Goal: Task Accomplishment & Management: Use online tool/utility

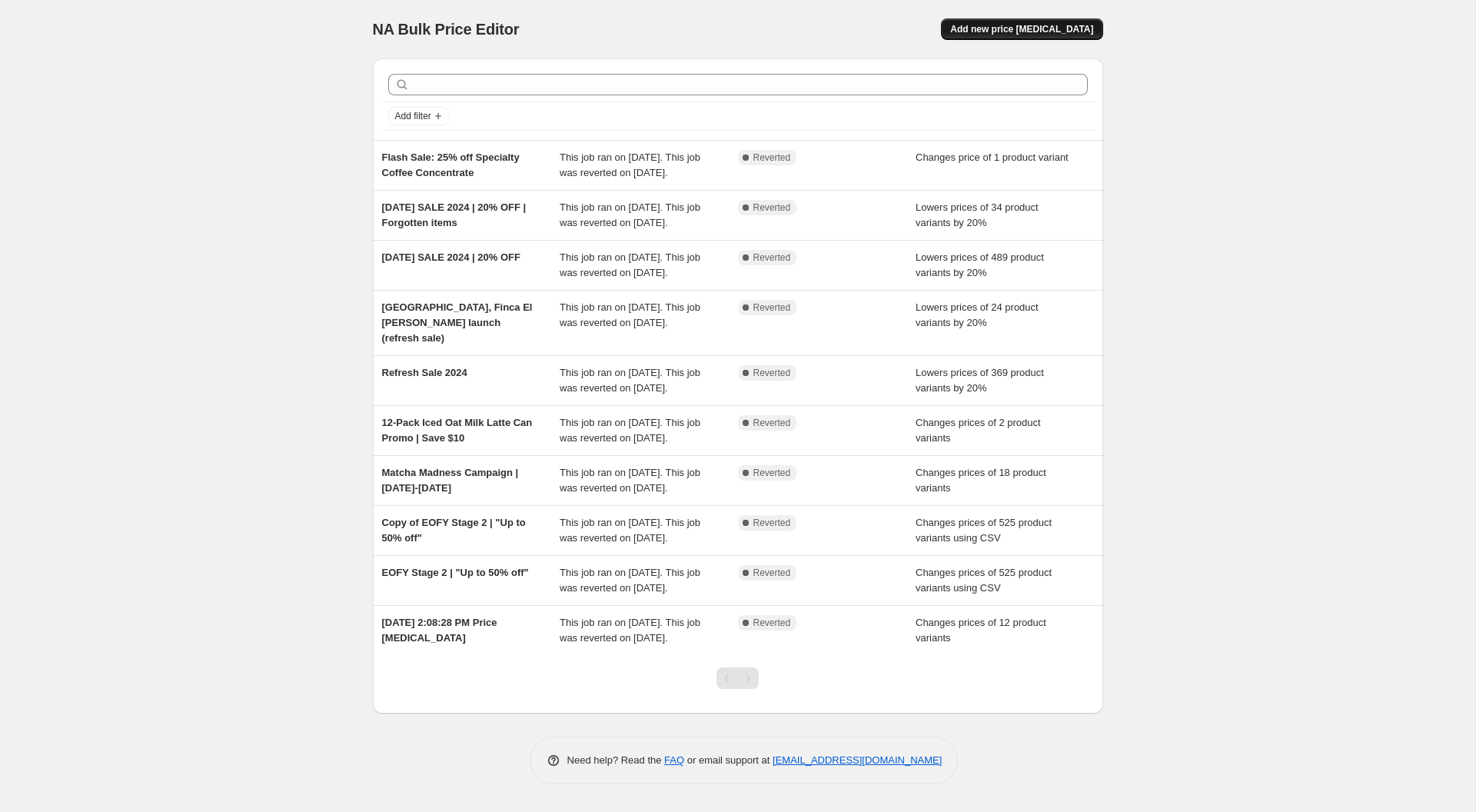
click at [998, 30] on span "Add new price [MEDICAL_DATA]" at bounding box center [1022, 30] width 143 height 13
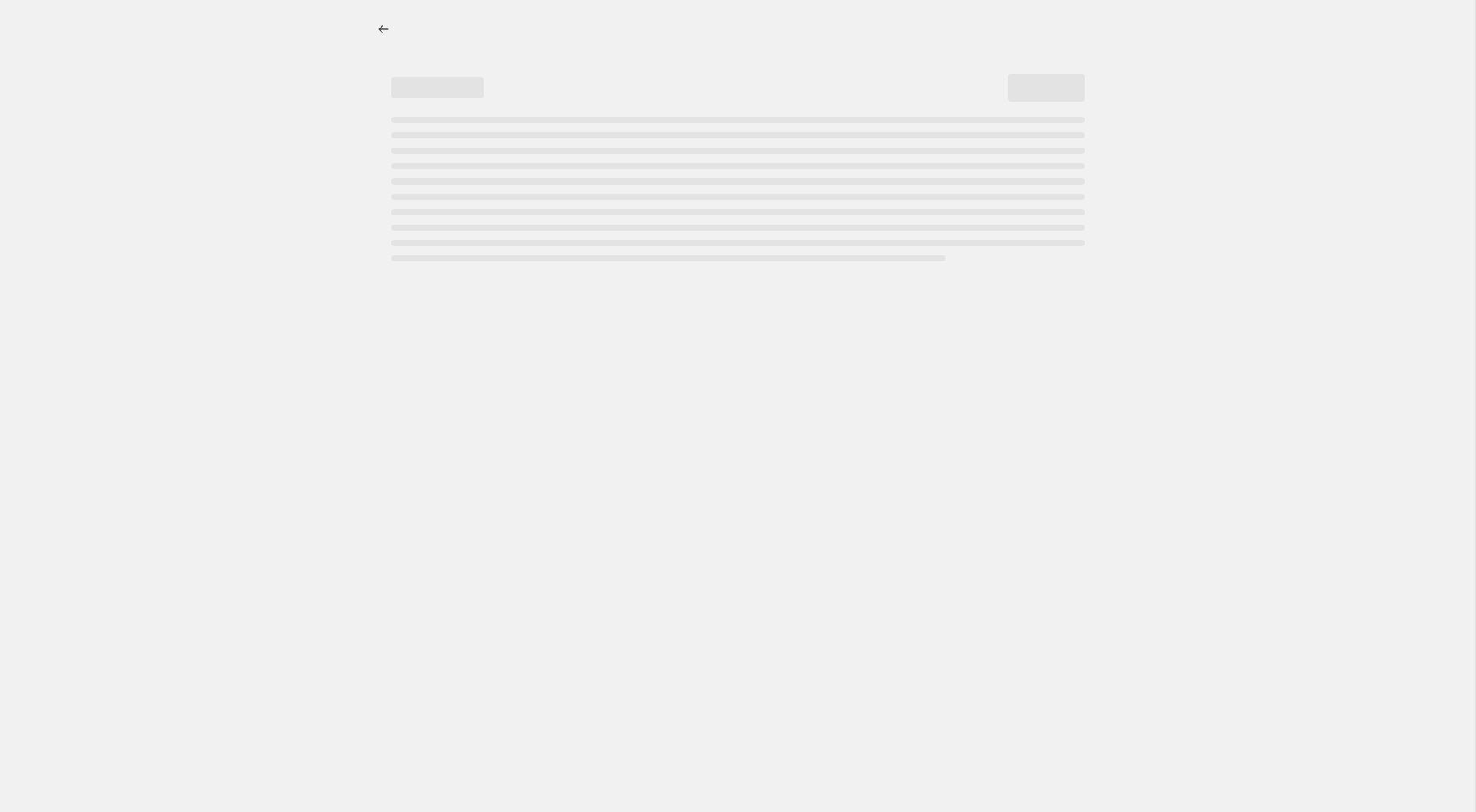
select select "percentage"
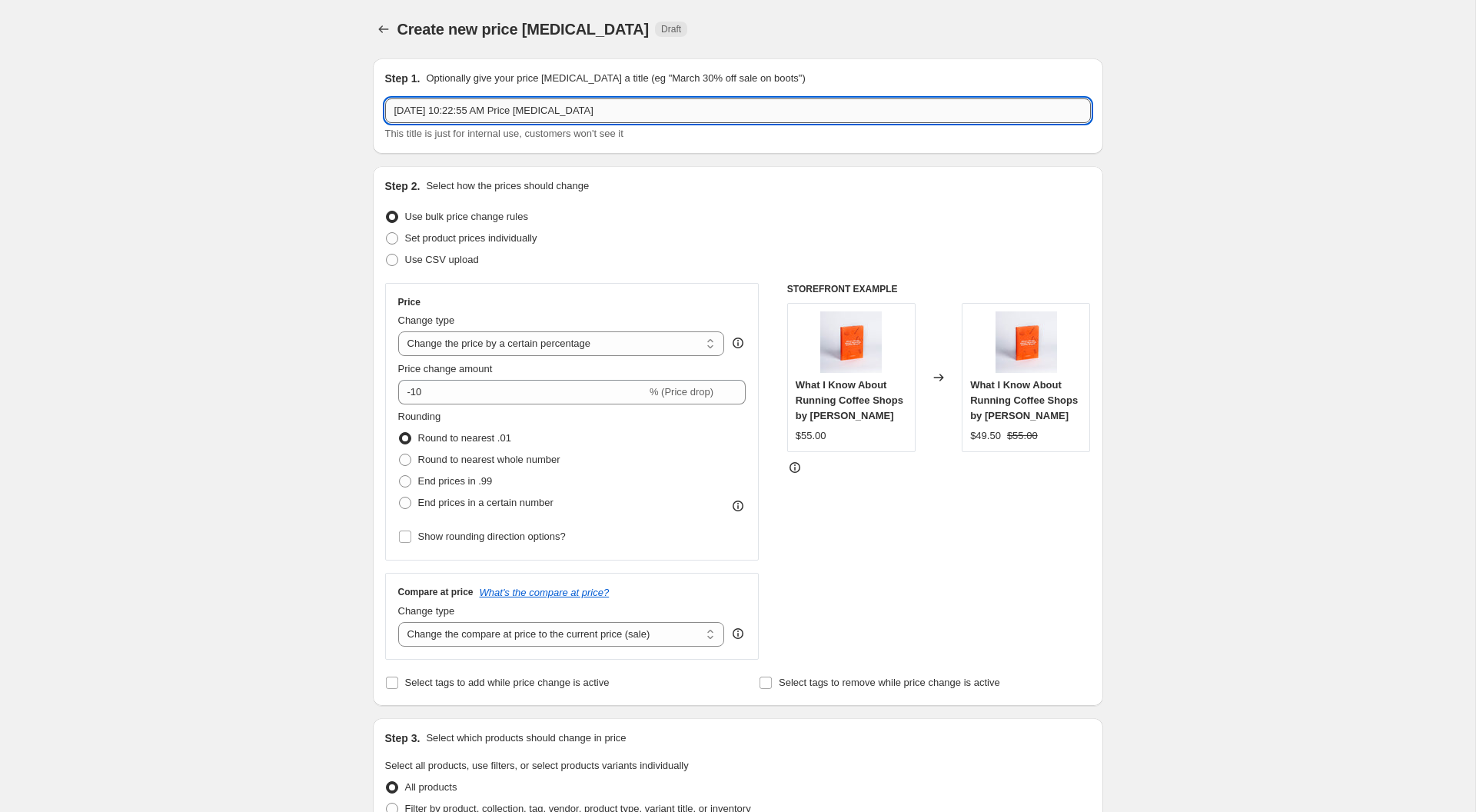
click at [646, 115] on input "Sep 5, 2025, 10:22:55 AM Price change job" at bounding box center [738, 111] width 706 height 25
type input "So Fresh Sale | 10–30 September 2025 | 20% OFF Coffee Beans"
click at [285, 134] on div "Create new price change job. This page is ready Create new price change job Dra…" at bounding box center [738, 770] width 1476 height 1541
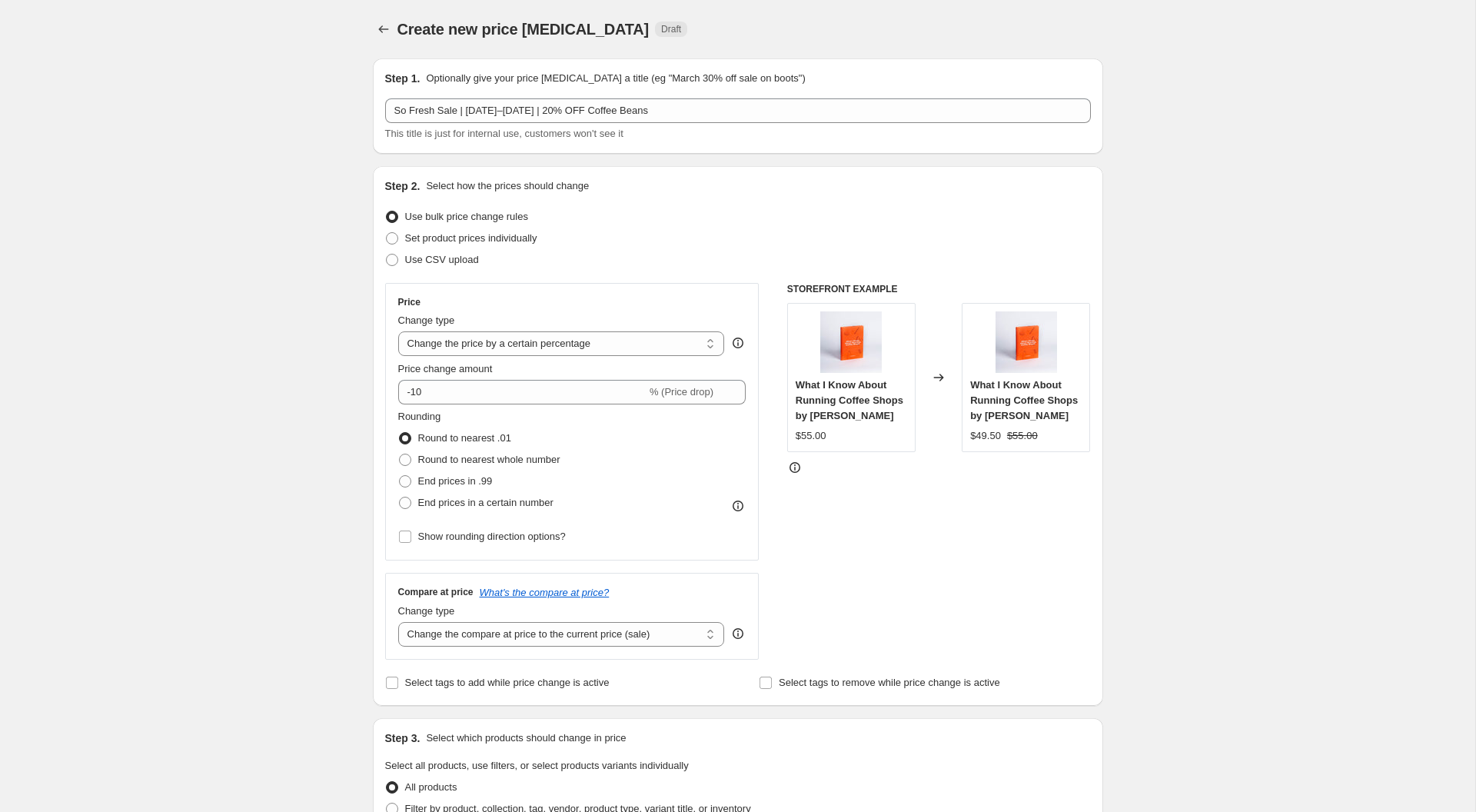
click at [485, 375] on label "Price change amount" at bounding box center [445, 368] width 95 height 15
click at [485, 380] on input "-10" at bounding box center [522, 393] width 249 height 25
type input "-1"
type input "-20"
click at [94, 292] on div "Create new price change job. This page is ready Create new price change job Dra…" at bounding box center [738, 770] width 1476 height 1541
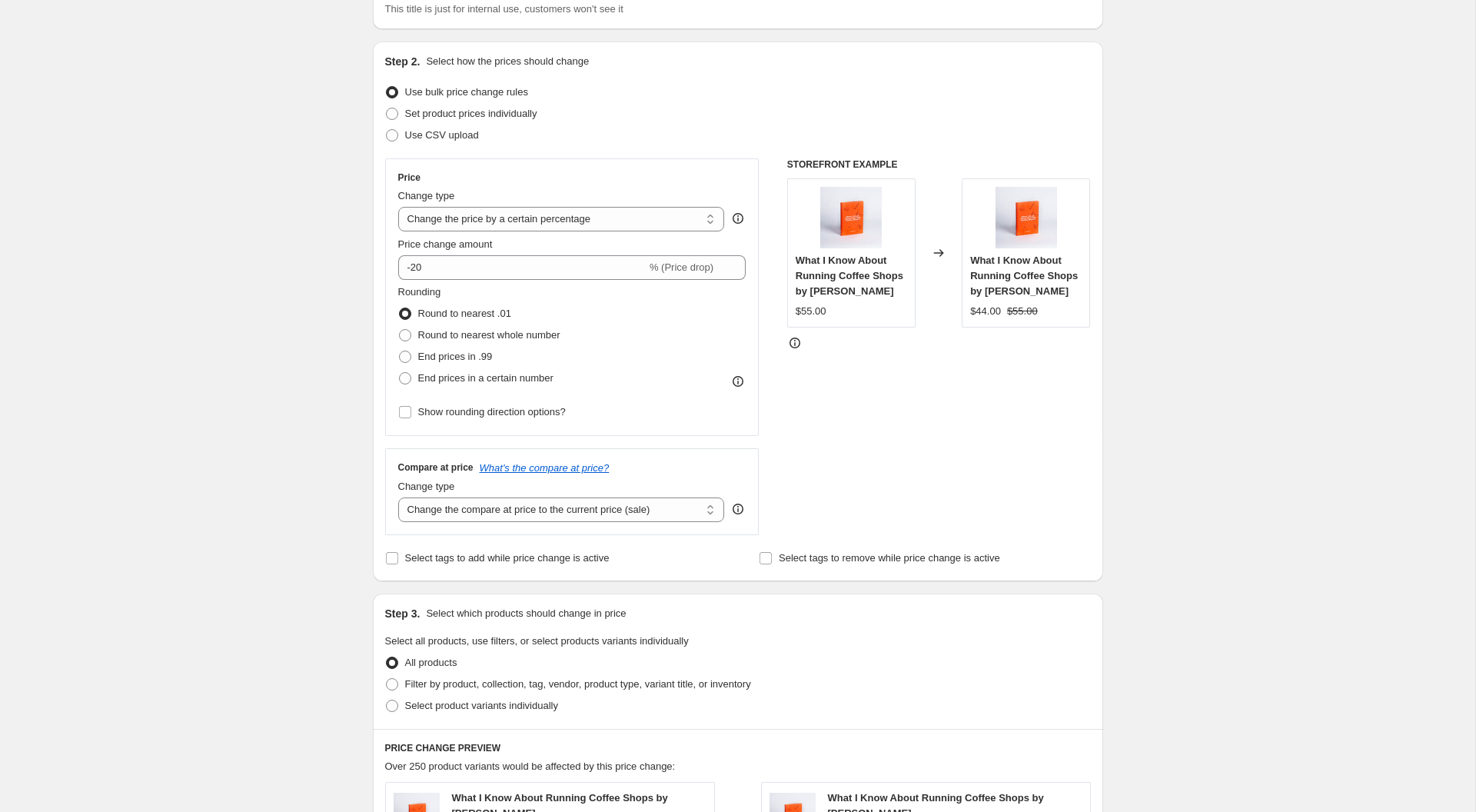
scroll to position [153, 0]
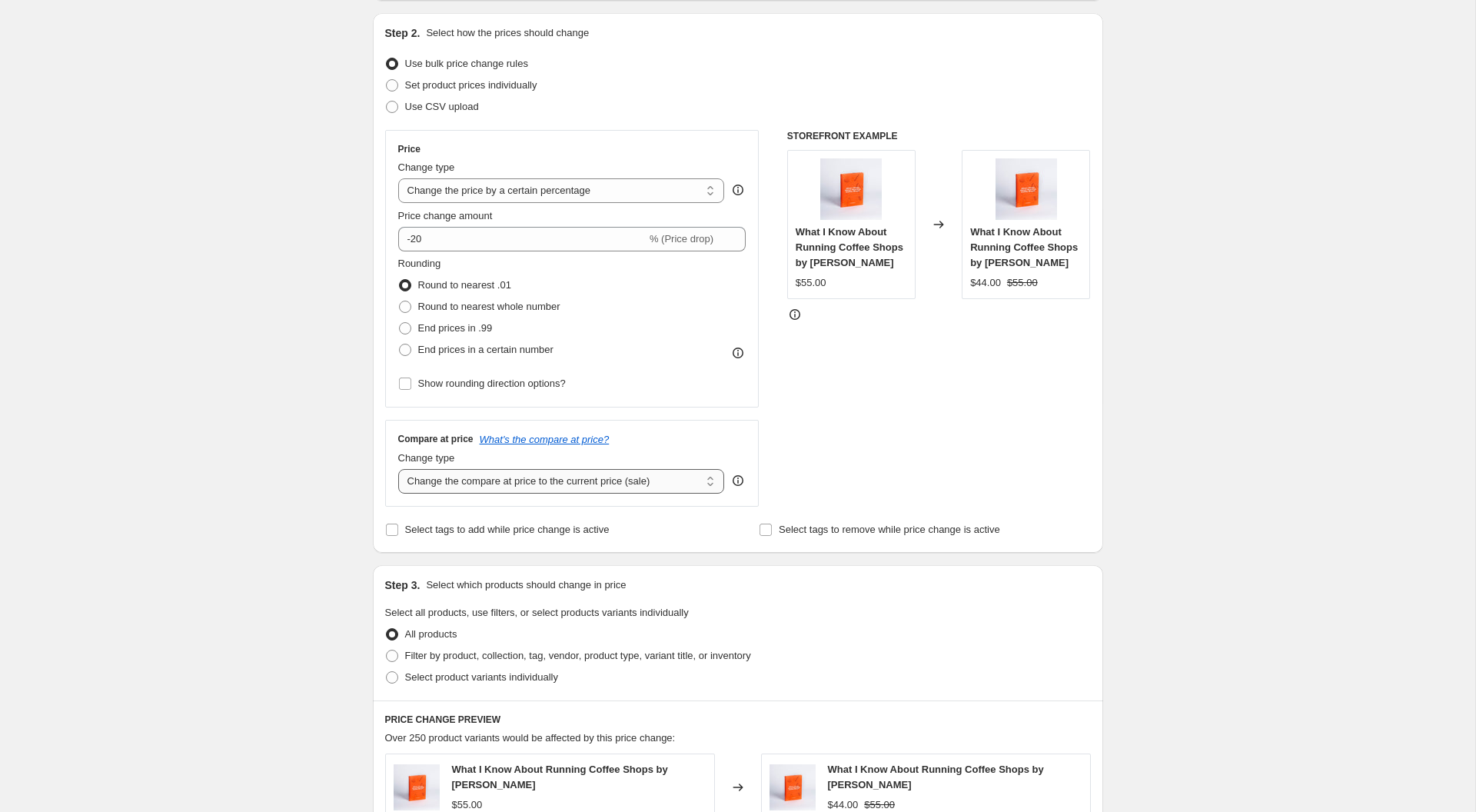
click at [660, 490] on select "Change the compare at price to the current price (sale) Change the compare at p…" at bounding box center [561, 481] width 327 height 25
click at [403, 529] on label "Select tags to add while price change is active" at bounding box center [497, 529] width 225 height 21
click at [398, 529] on input "Select tags to add while price change is active" at bounding box center [393, 529] width 13 height 13
checkbox input "true"
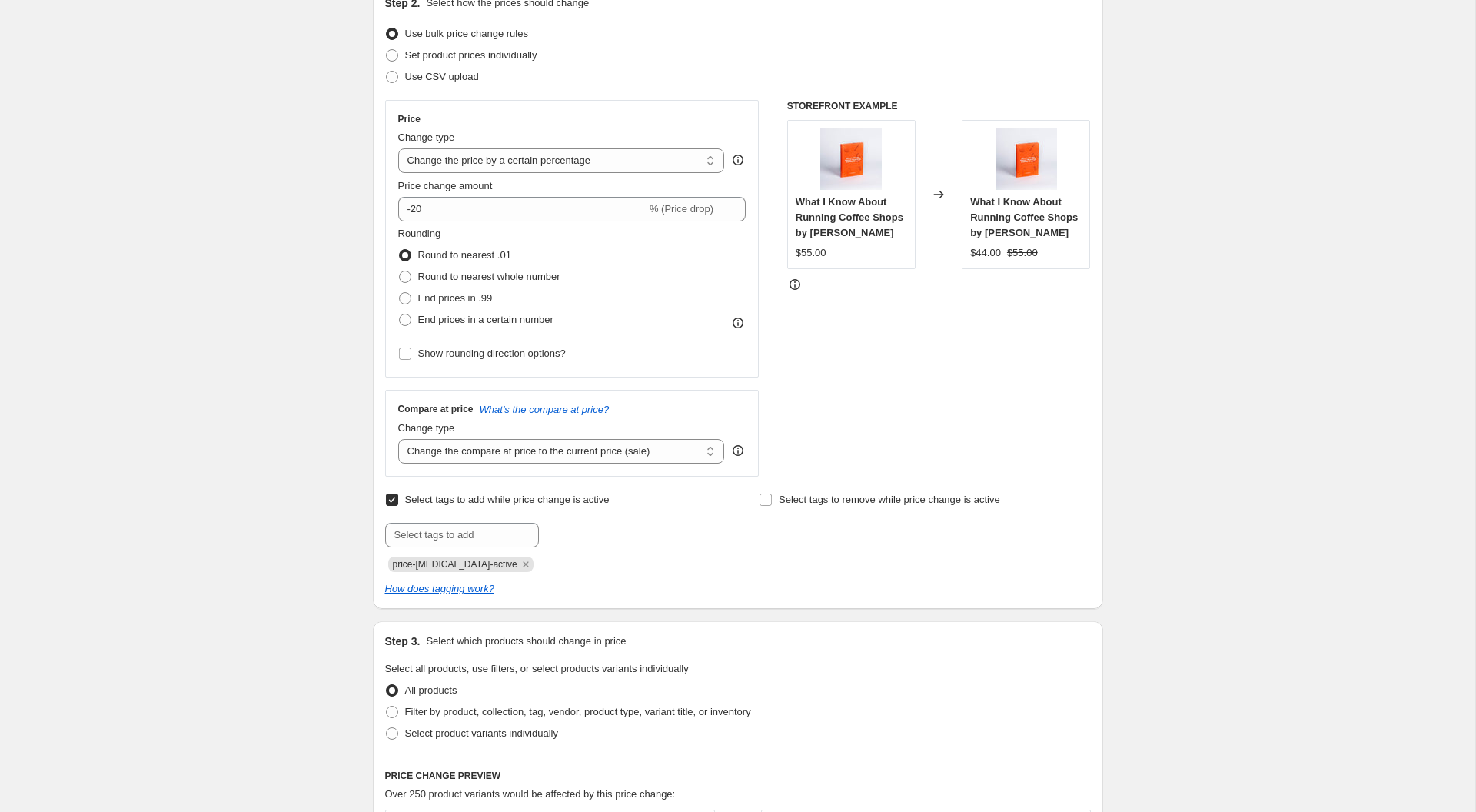
scroll to position [208, 0]
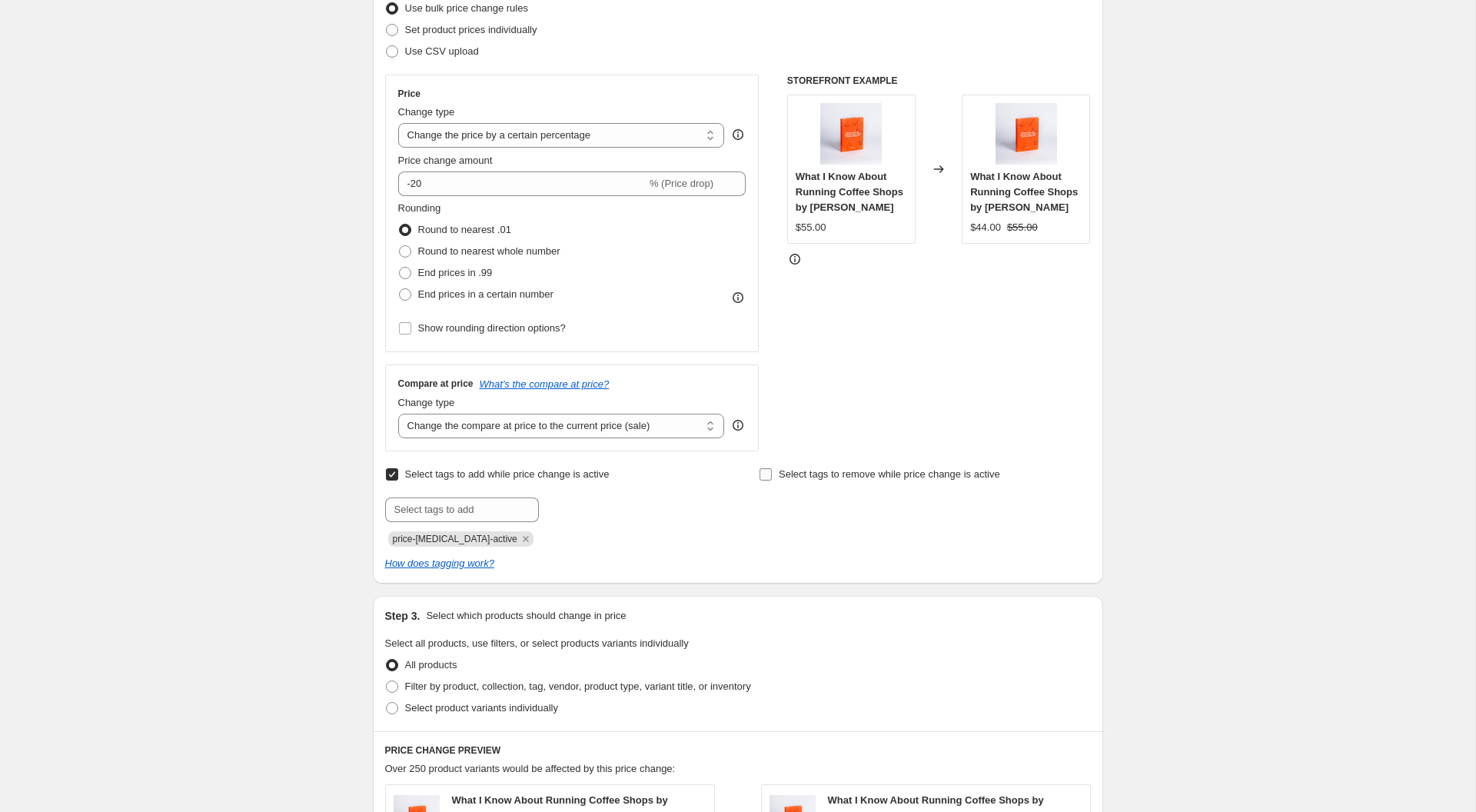
click at [769, 472] on input "Select tags to remove while price change is active" at bounding box center [766, 474] width 13 height 13
click at [813, 511] on input "text" at bounding box center [836, 510] width 154 height 25
click at [763, 472] on input "Select tags to remove while price change is active" at bounding box center [766, 474] width 13 height 13
checkbox input "false"
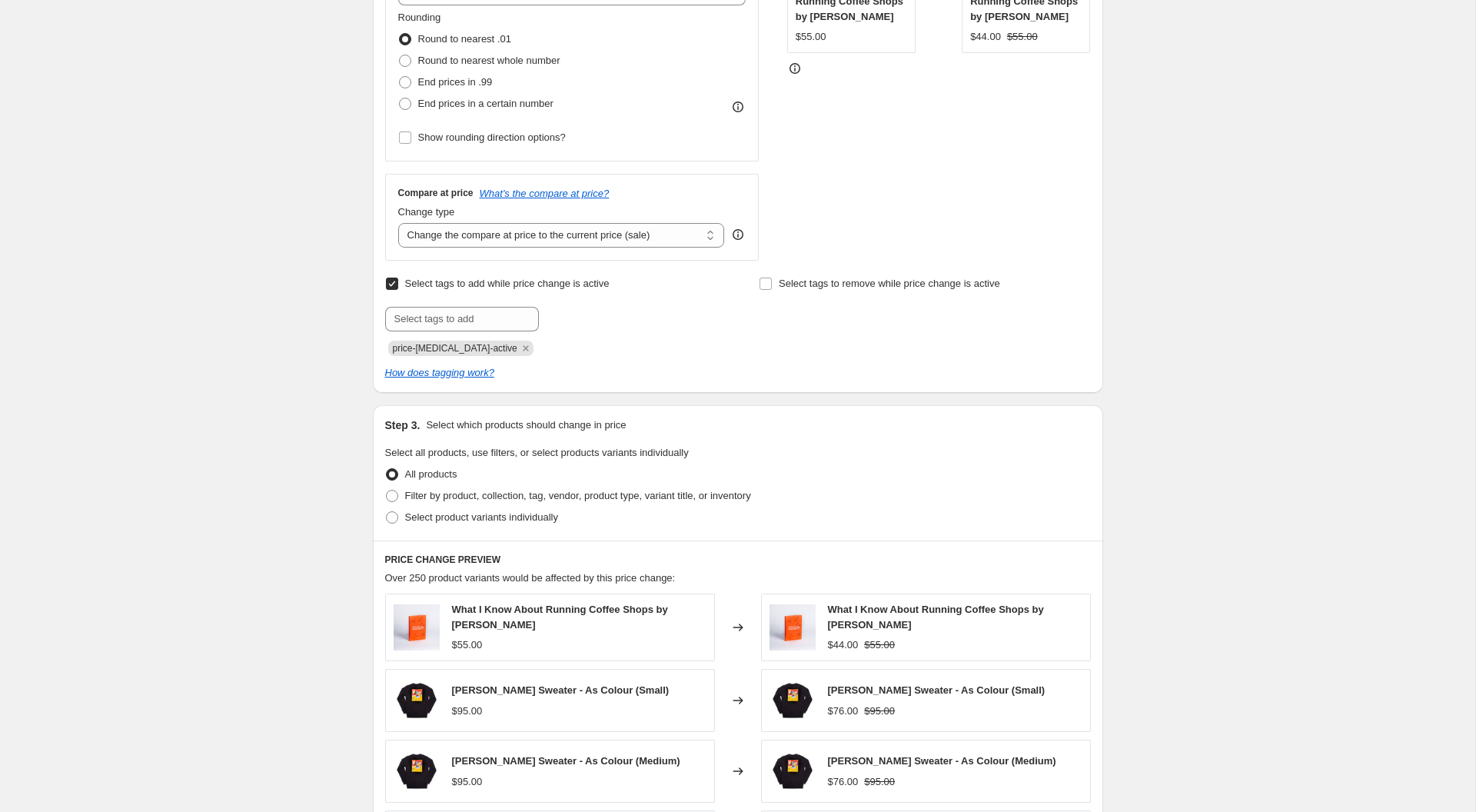
scroll to position [345, 0]
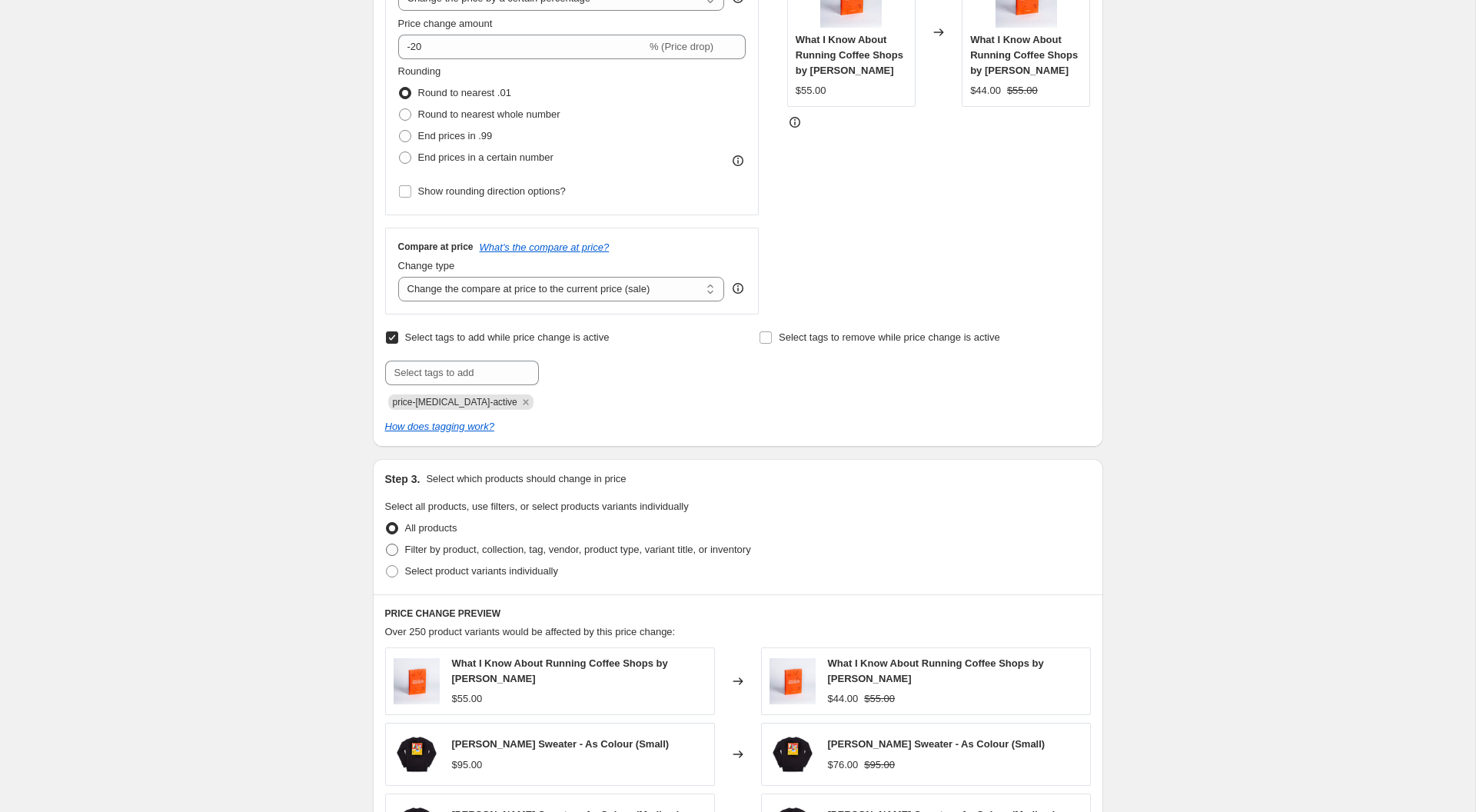
click at [394, 545] on span at bounding box center [393, 550] width 13 height 13
click at [386, 545] on input "Filter by product, collection, tag, vendor, product type, variant title, or inv…" at bounding box center [386, 544] width 1 height 1
radio input "true"
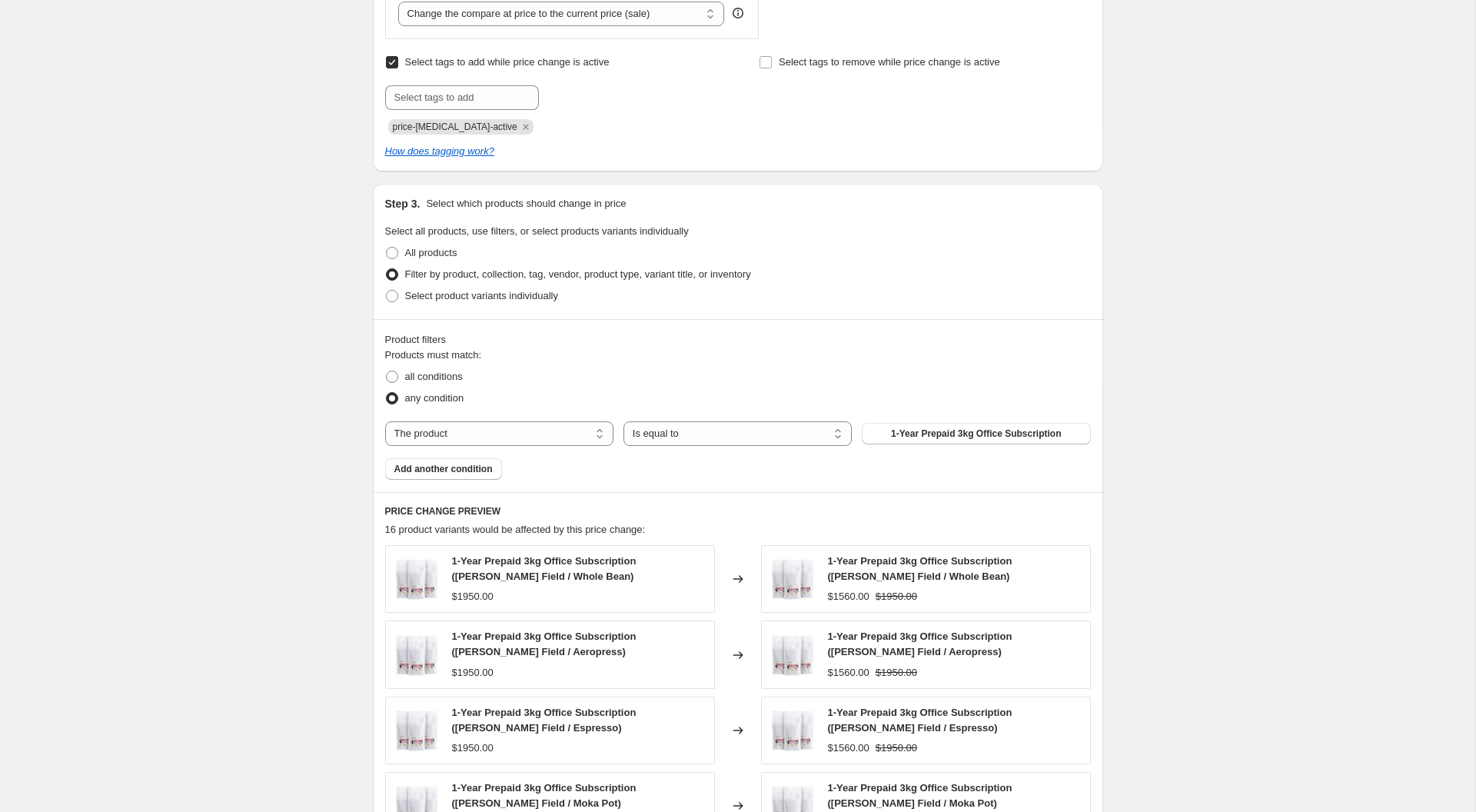
scroll to position [633, 0]
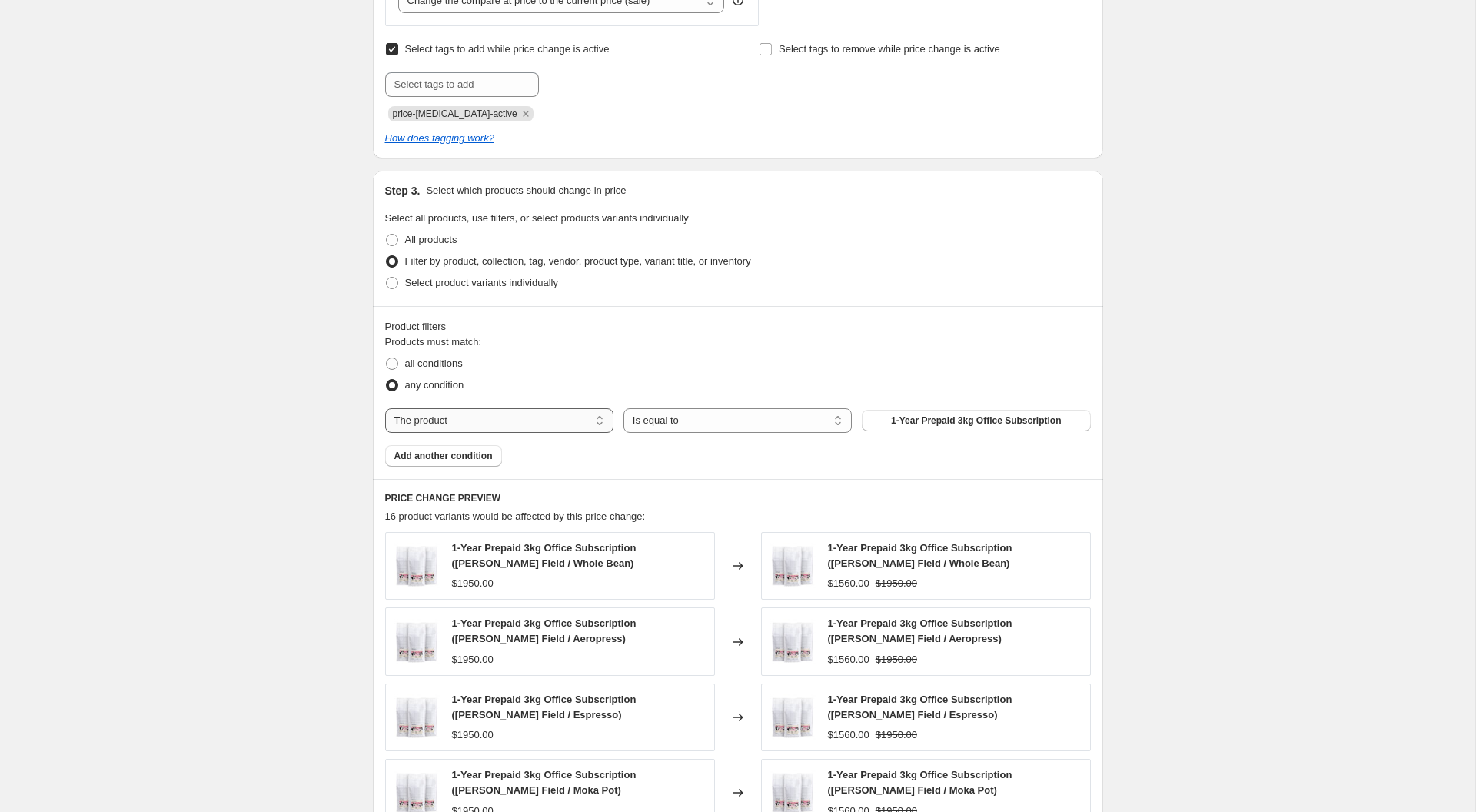
click at [528, 416] on select "The product The product's collection The product's tag The product's vendor The…" at bounding box center [499, 420] width 228 height 25
select select "collection"
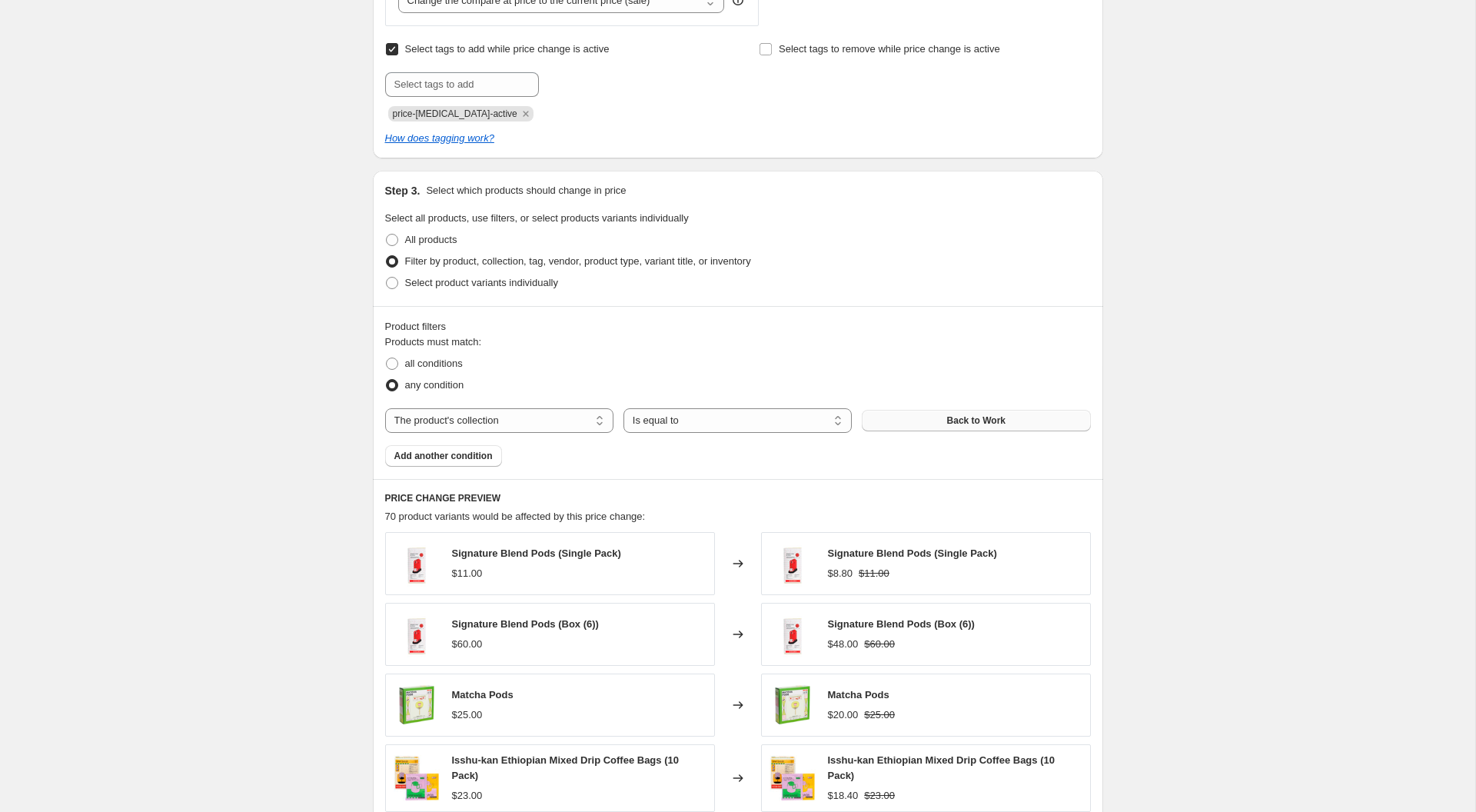
click at [948, 424] on span "Back to Work" at bounding box center [976, 420] width 58 height 13
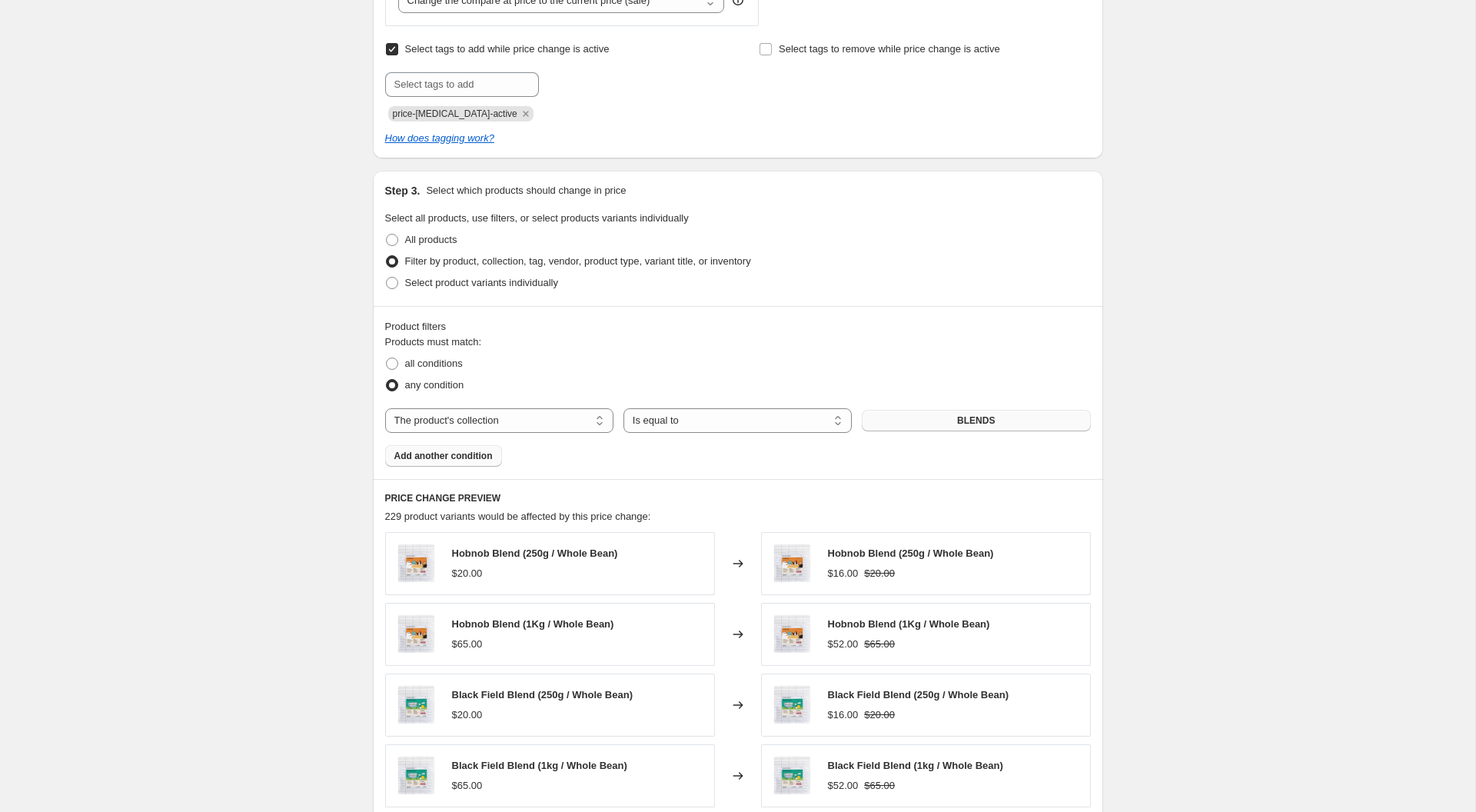
click at [450, 452] on span "Add another condition" at bounding box center [444, 456] width 98 height 13
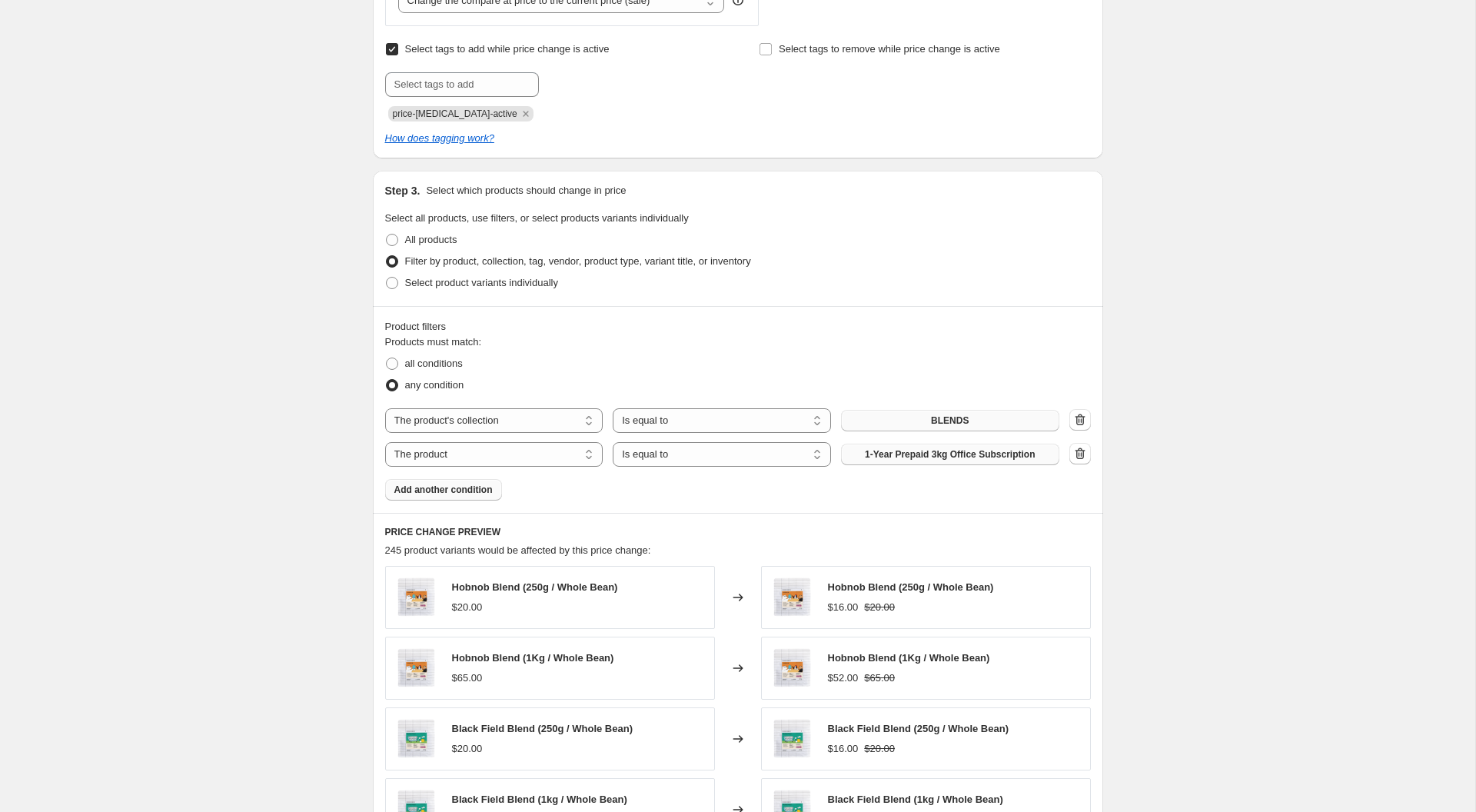
click at [958, 450] on span "1-Year Prepaid 3kg Office Subscription" at bounding box center [950, 454] width 170 height 13
click at [468, 451] on select "The product The product's collection The product's tag The product's vendor The…" at bounding box center [495, 454] width 218 height 25
select select "collection"
click at [914, 453] on button "Back to Work" at bounding box center [950, 454] width 218 height 21
click at [460, 486] on span "Add another condition" at bounding box center [444, 490] width 98 height 13
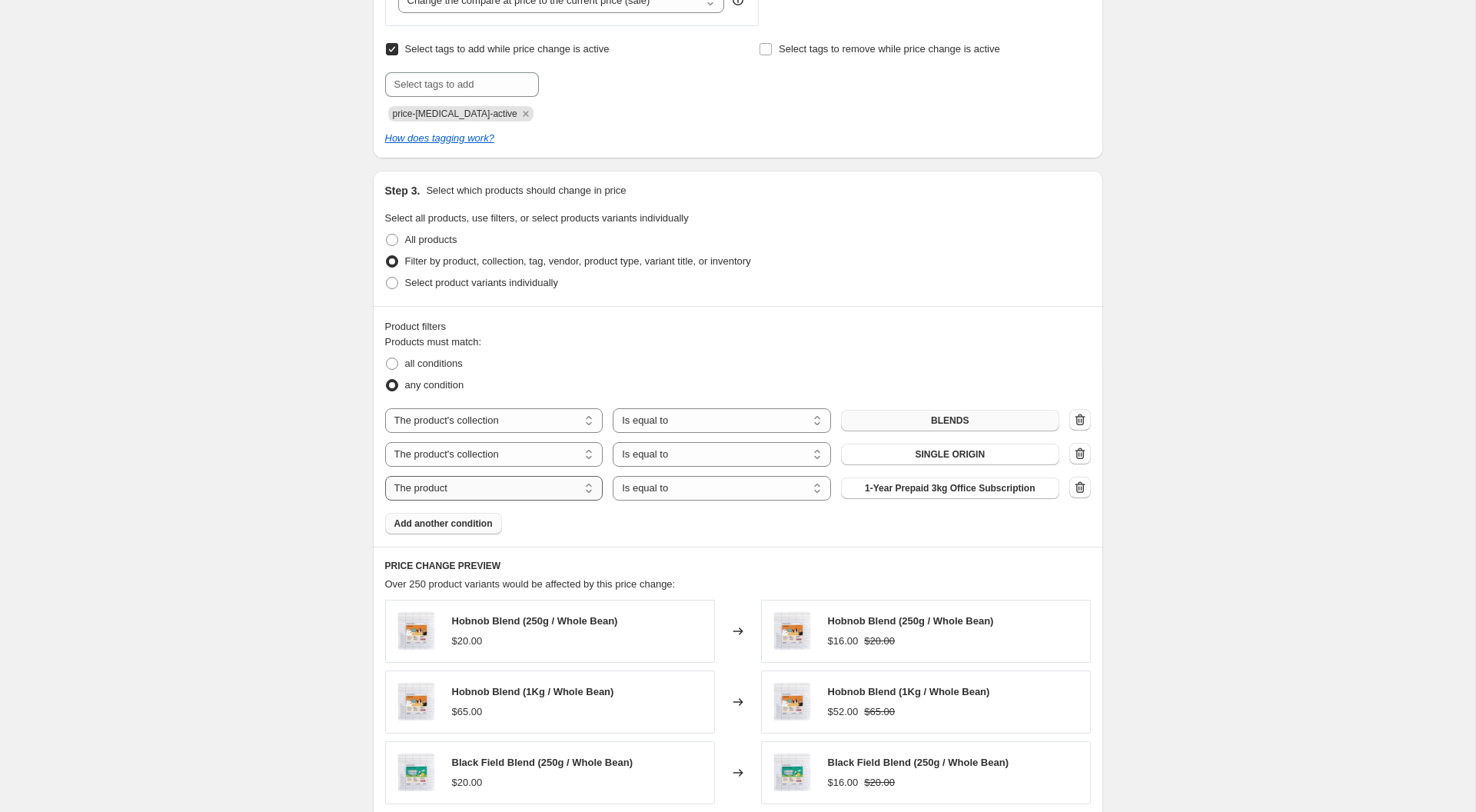
click at [522, 489] on select "The product The product's collection The product's tag The product's vendor The…" at bounding box center [495, 488] width 218 height 25
select select "collection"
click at [891, 484] on button "Back to Work" at bounding box center [950, 488] width 218 height 21
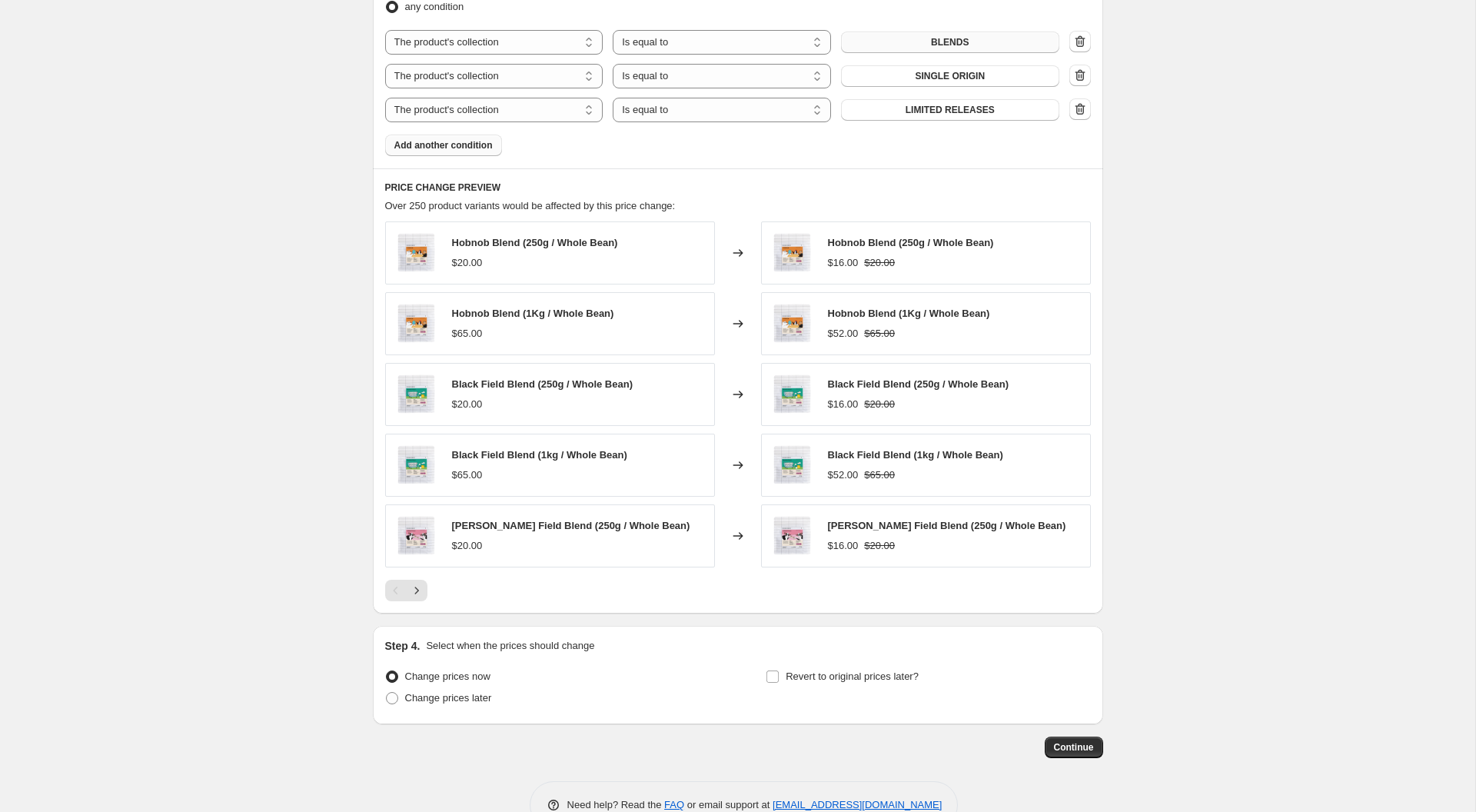
scroll to position [1047, 0]
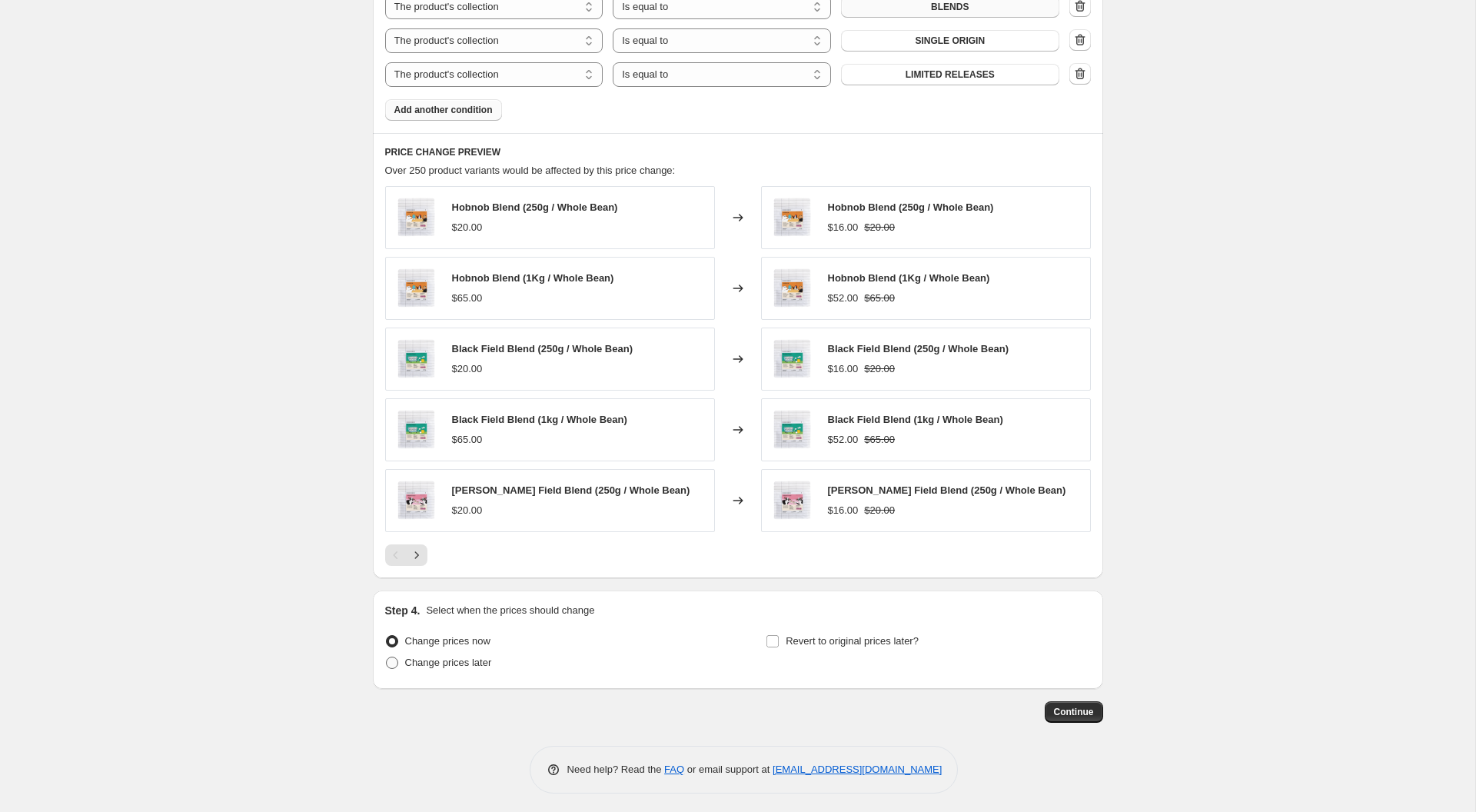
click at [452, 660] on span "Change prices later" at bounding box center [448, 662] width 87 height 12
click at [386, 657] on input "Change prices later" at bounding box center [386, 656] width 1 height 1
radio input "true"
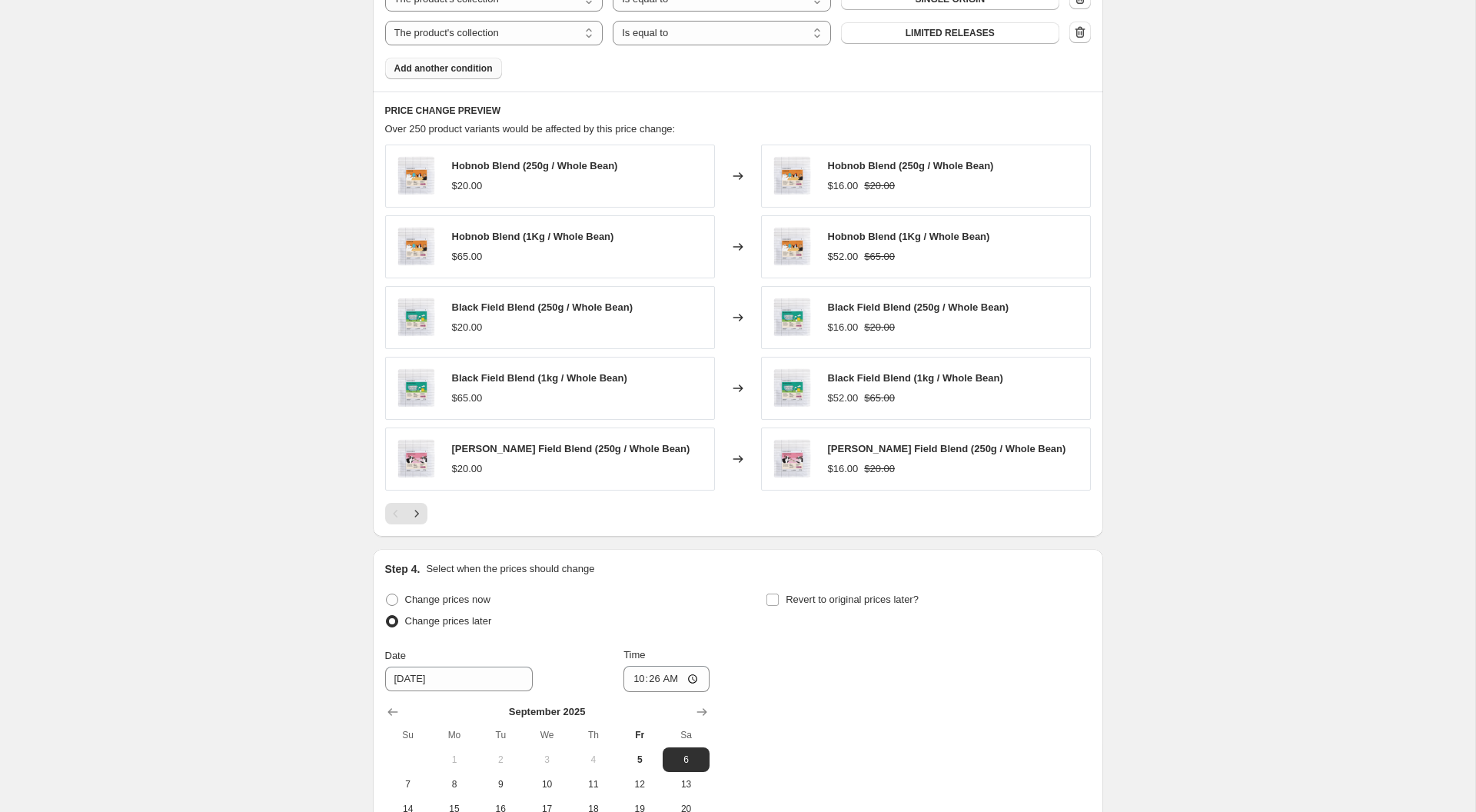
scroll to position [1103, 0]
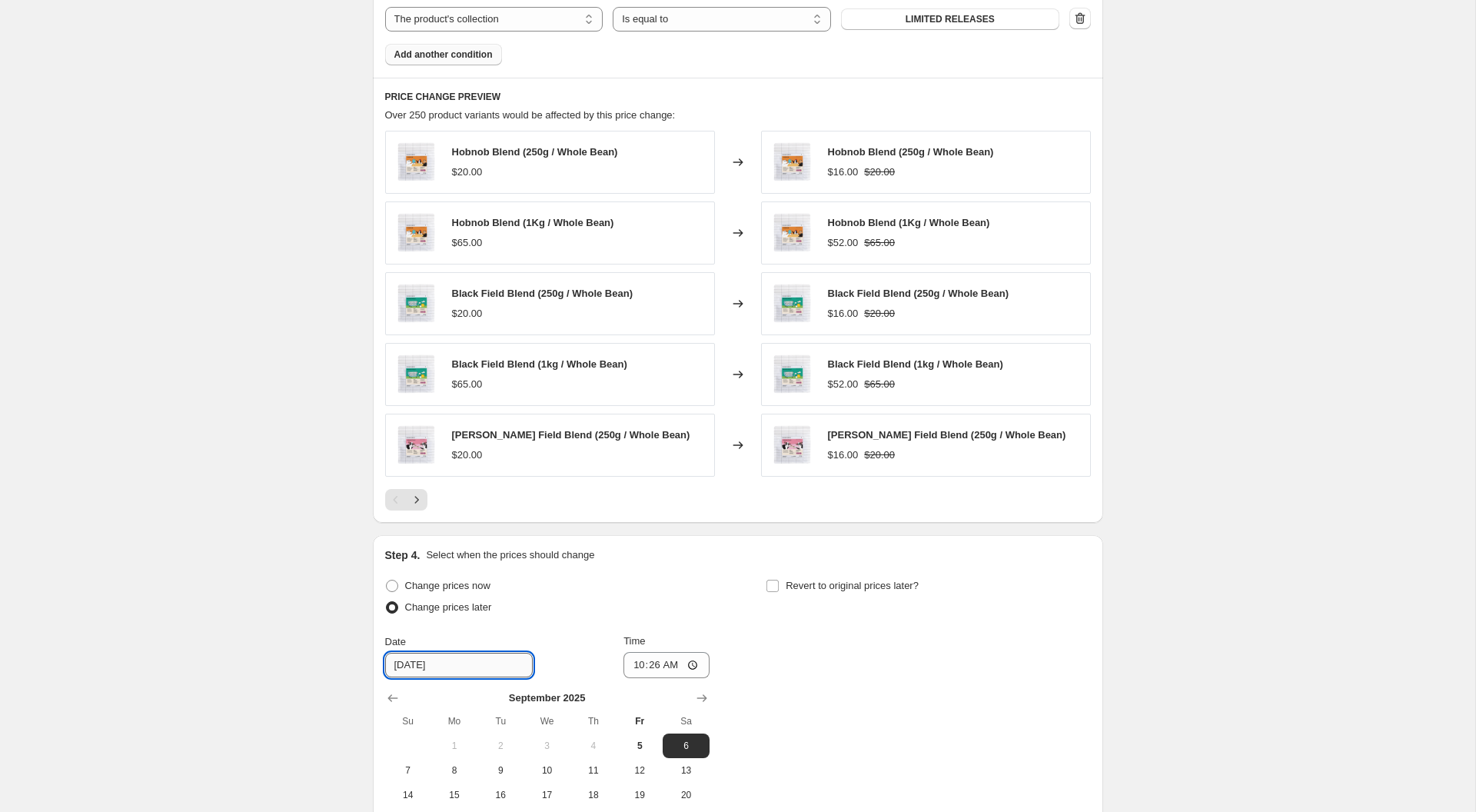
click at [446, 667] on input "9/6/2025" at bounding box center [459, 665] width 148 height 25
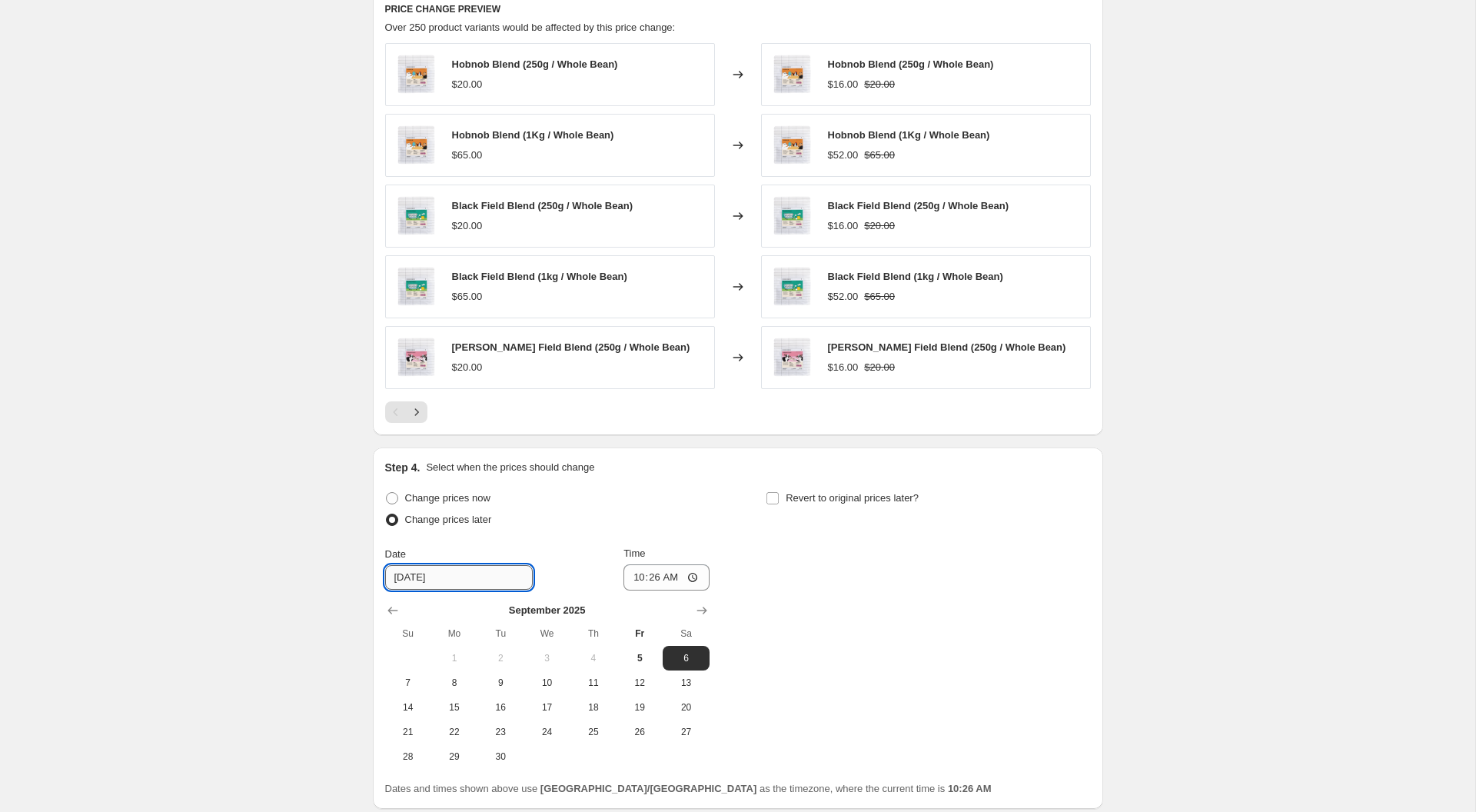
scroll to position [1192, 0]
click at [556, 681] on span "10" at bounding box center [547, 681] width 34 height 13
type input "9/10/2025"
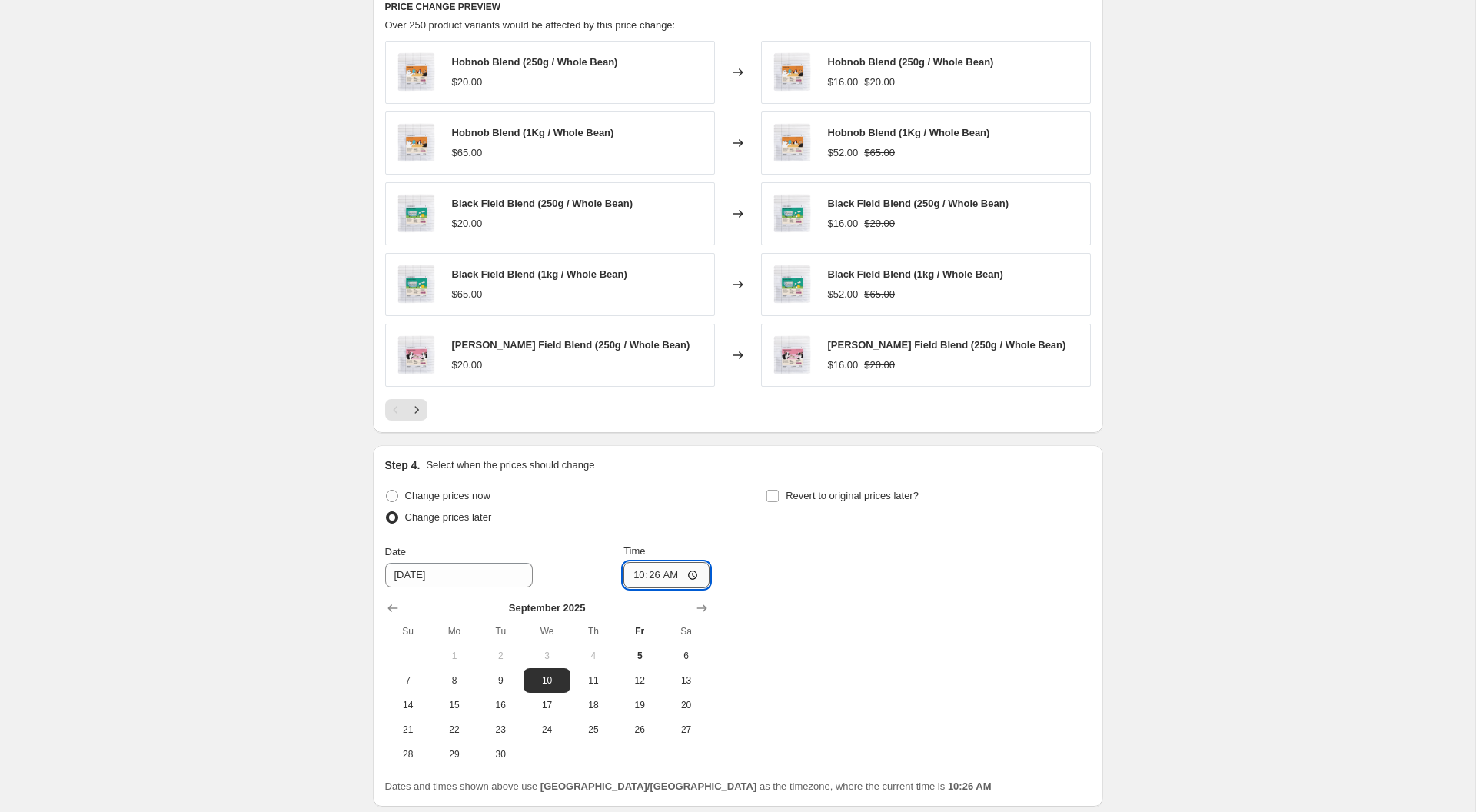
click at [639, 574] on input "10:26" at bounding box center [666, 574] width 86 height 26
click at [661, 565] on input "10:26" at bounding box center [666, 574] width 86 height 26
click at [676, 573] on input "10:26" at bounding box center [666, 574] width 86 height 26
click at [689, 571] on input "10:26" at bounding box center [666, 574] width 86 height 26
type input "00:00"
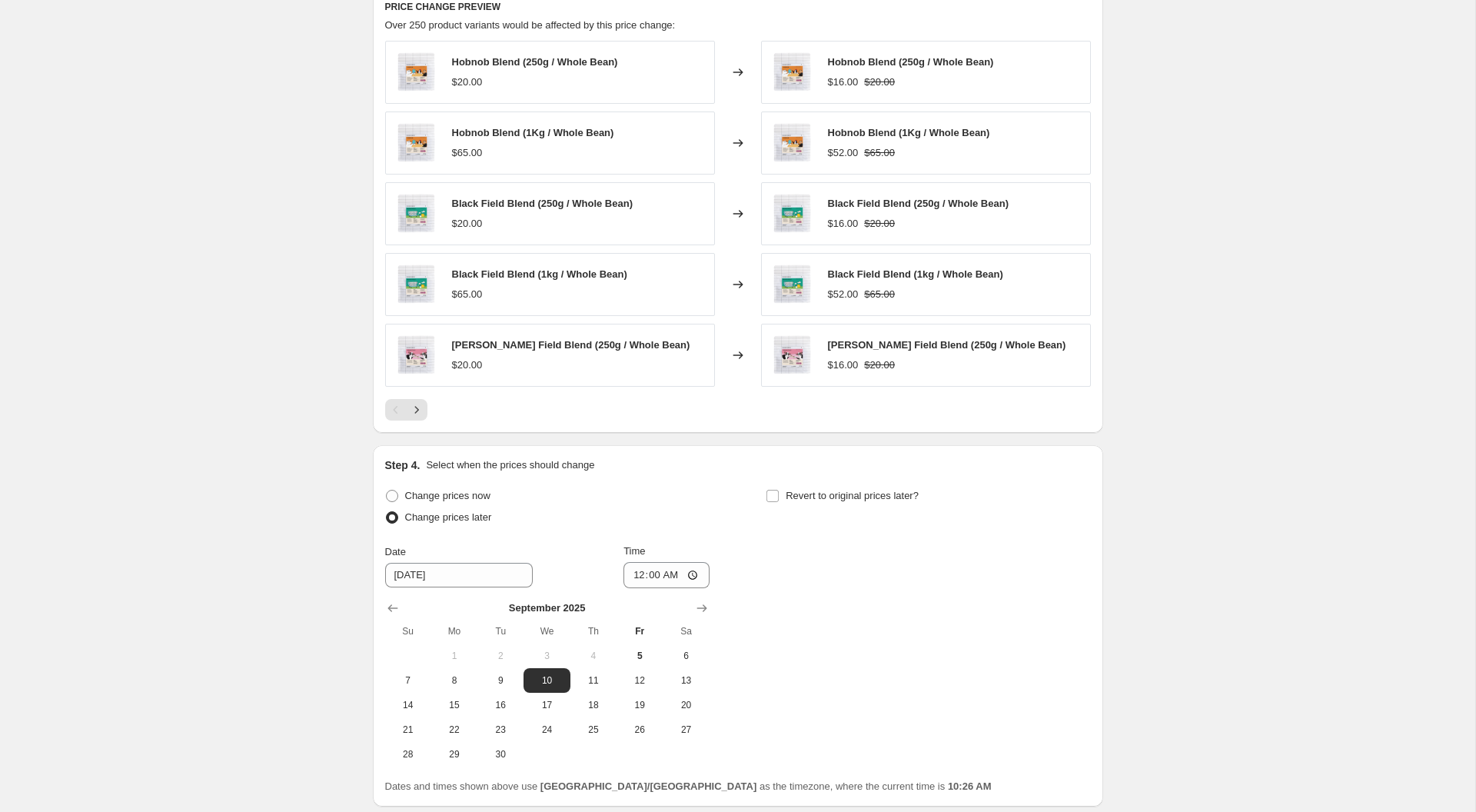
click at [975, 692] on div "Change prices now Change prices later Date 9/10/2025 Time 00:00 September 2025 …" at bounding box center [738, 625] width 706 height 282
click at [794, 492] on span "Revert to original prices later?" at bounding box center [853, 495] width 133 height 12
click at [779, 492] on input "Revert to original prices later?" at bounding box center [773, 496] width 13 height 13
checkbox input "true"
click at [886, 748] on span "30" at bounding box center [882, 754] width 34 height 13
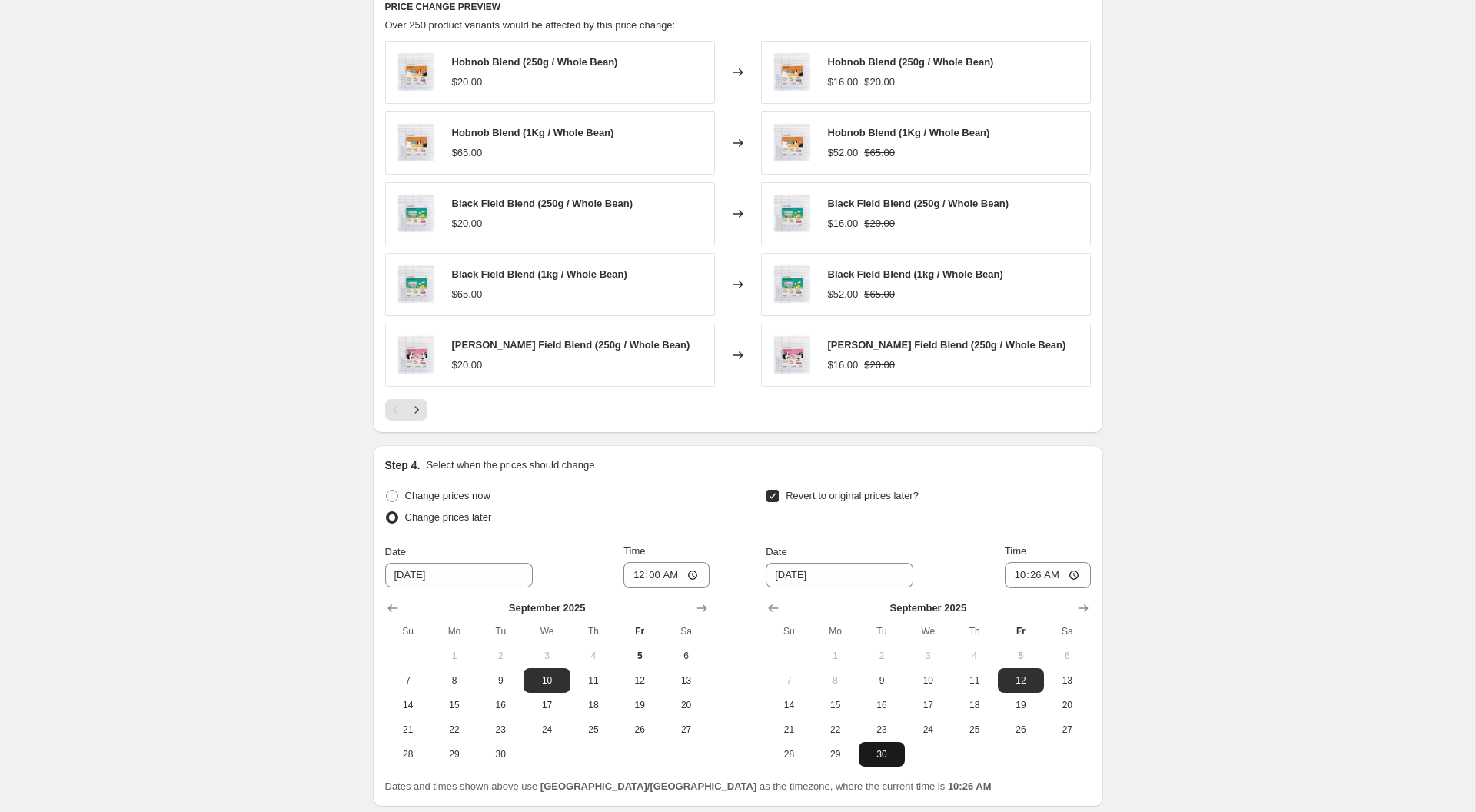
type input "9/30/2025"
click at [1029, 566] on input "10:26" at bounding box center [1048, 574] width 86 height 26
click at [1076, 572] on input "10:26" at bounding box center [1048, 574] width 86 height 26
type input "23:59"
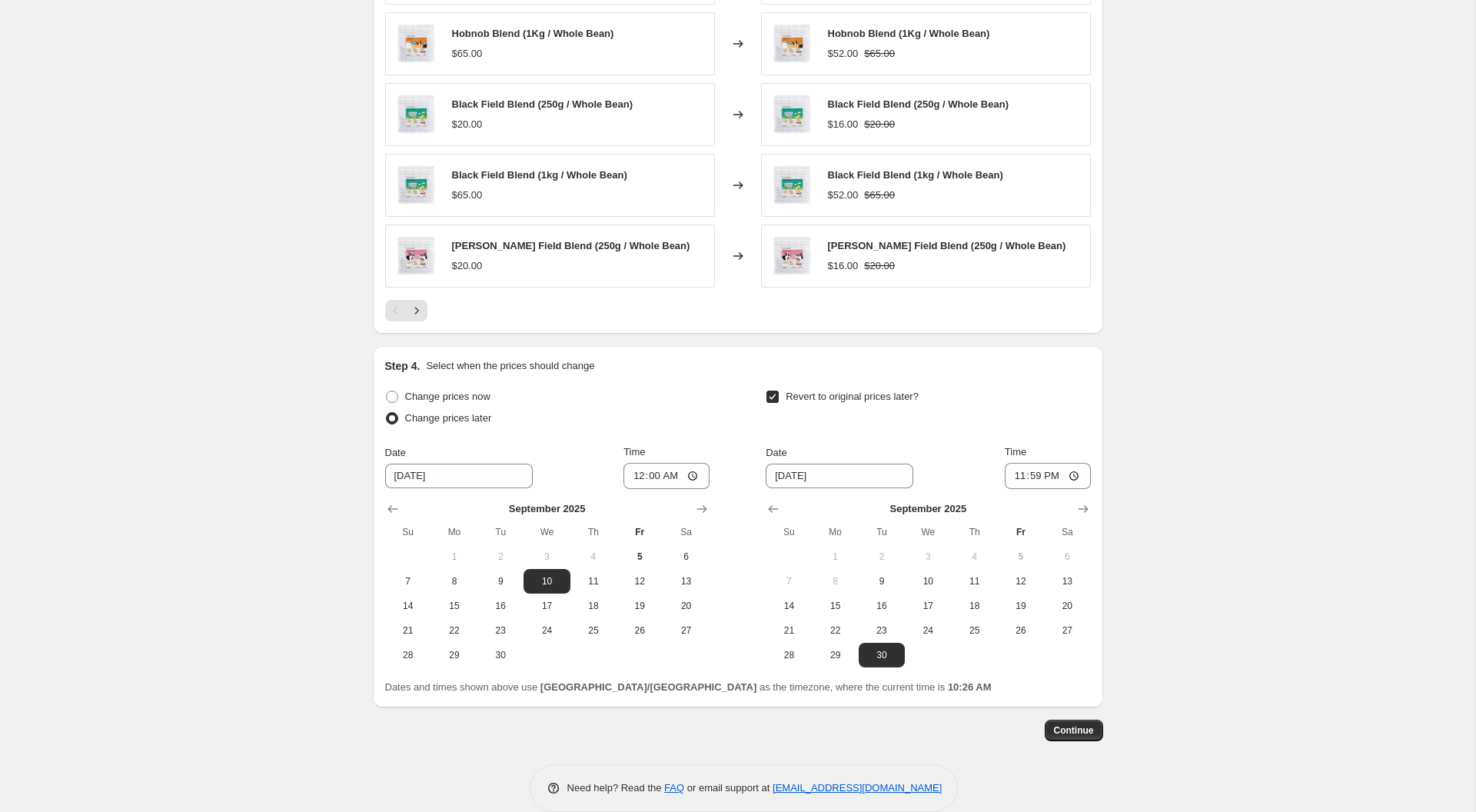
scroll to position [1310, 0]
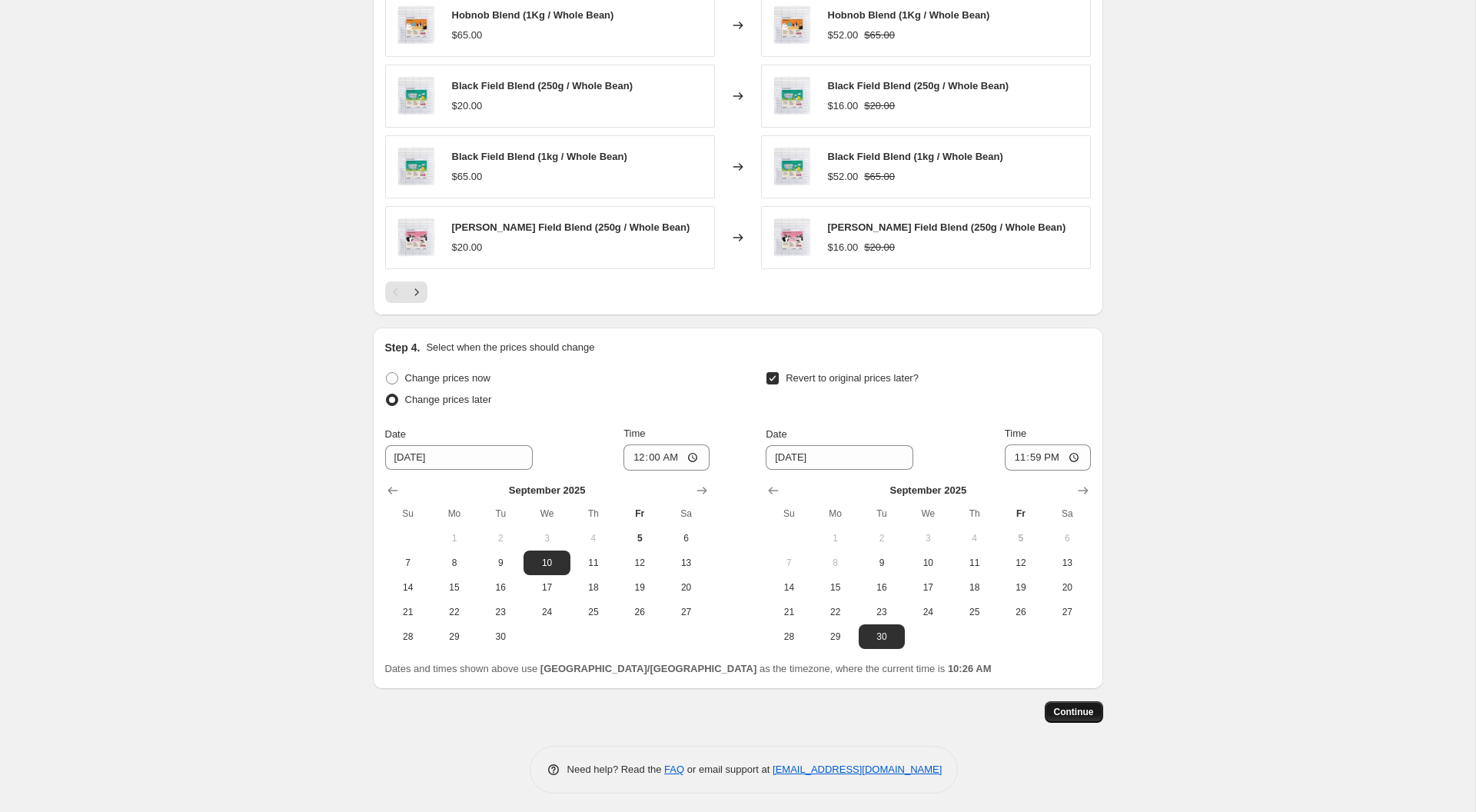
click at [1074, 712] on span "Continue" at bounding box center [1074, 712] width 40 height 13
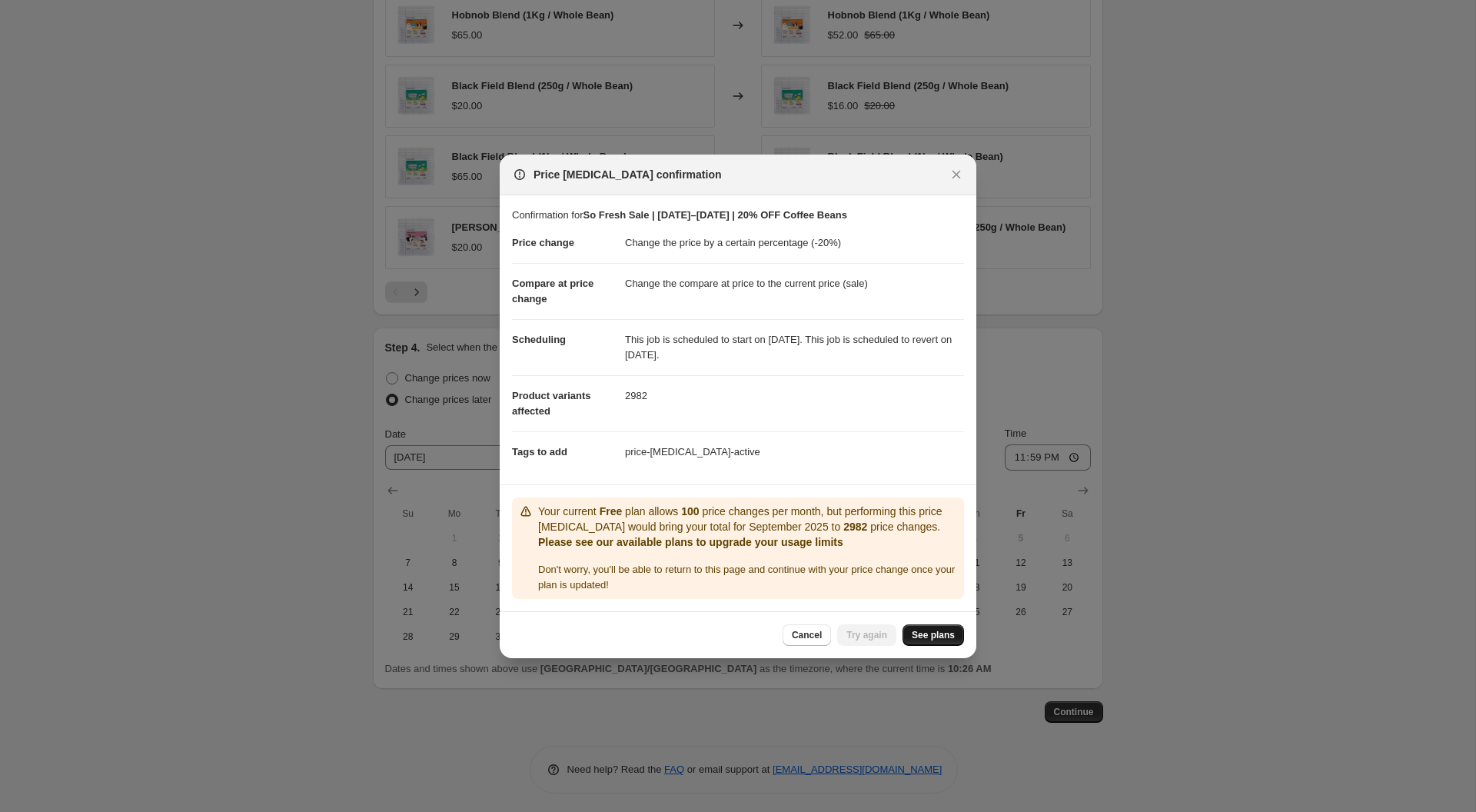
click at [941, 639] on span "See plans" at bounding box center [933, 635] width 43 height 13
click at [862, 638] on button "Try again" at bounding box center [867, 635] width 59 height 21
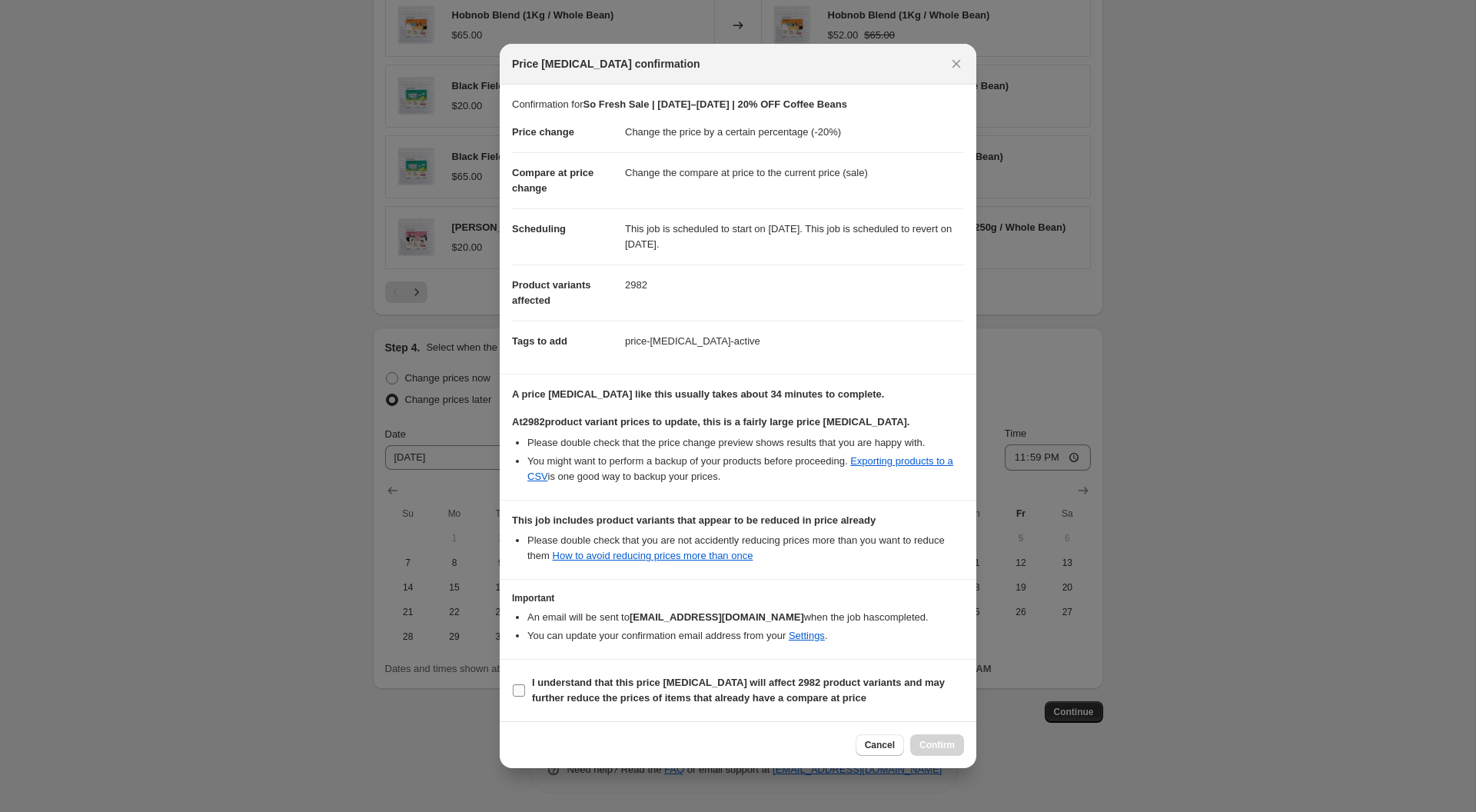
click at [525, 688] on label "I understand that this price change job will affect 2982 product variants and m…" at bounding box center [737, 689] width 452 height 37
click at [525, 688] on input "I understand that this price change job will affect 2982 product variants and m…" at bounding box center [519, 690] width 13 height 13
checkbox input "true"
click at [943, 745] on span "Confirm" at bounding box center [937, 745] width 36 height 13
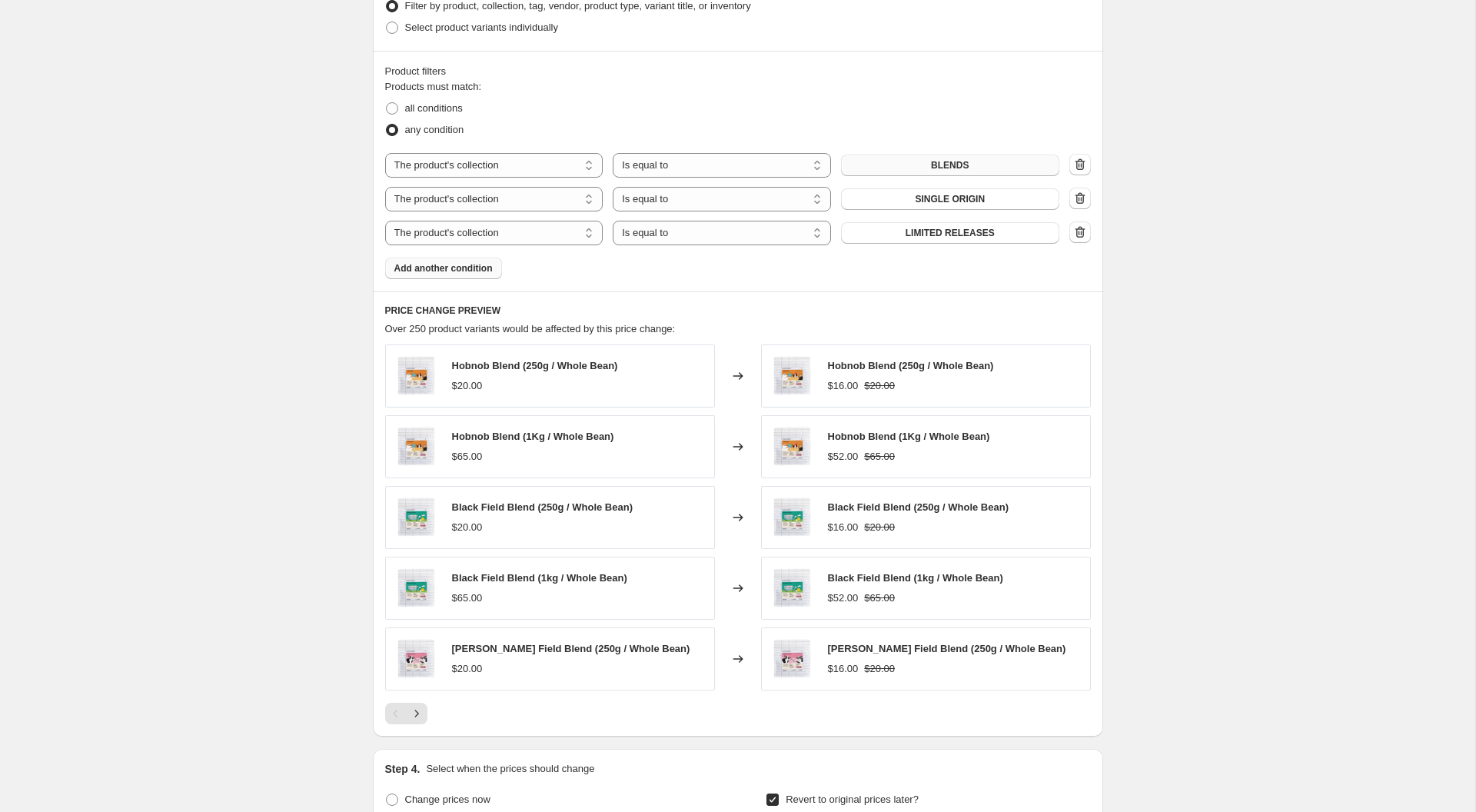
scroll to position [982, 0]
click at [422, 710] on icon "Next" at bounding box center [416, 714] width 15 height 15
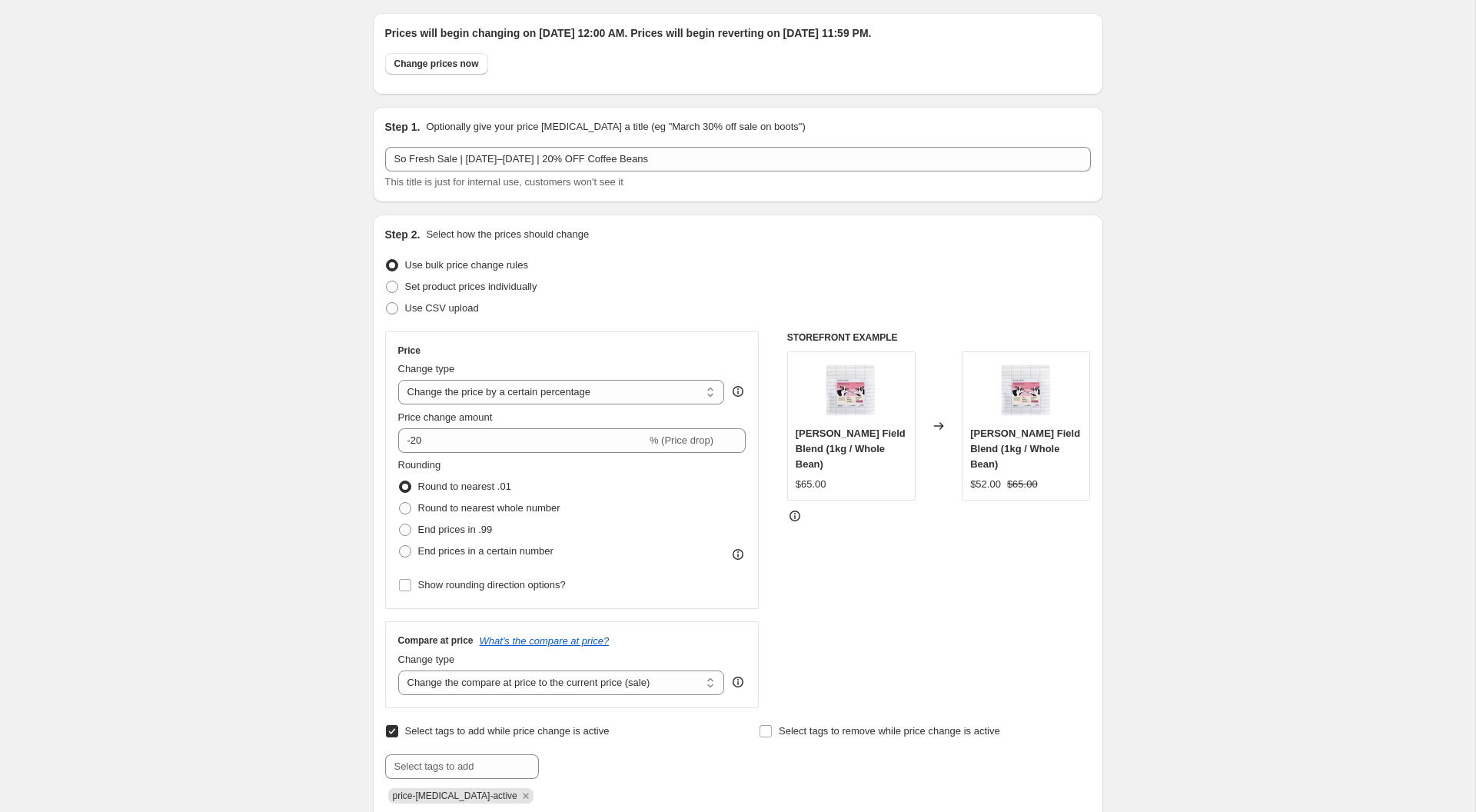
scroll to position [0, 0]
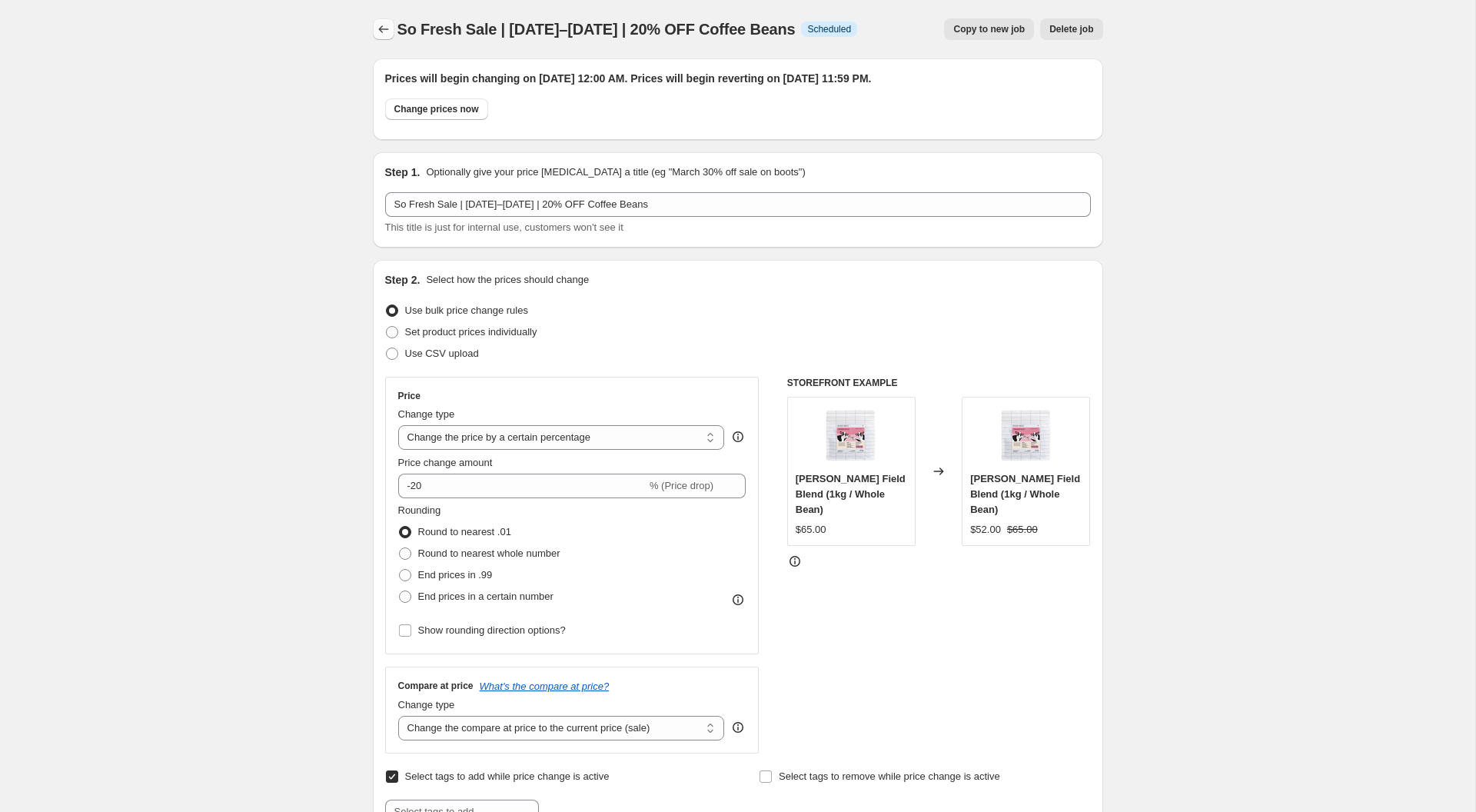
click at [376, 33] on icon "Price change jobs" at bounding box center [383, 29] width 15 height 15
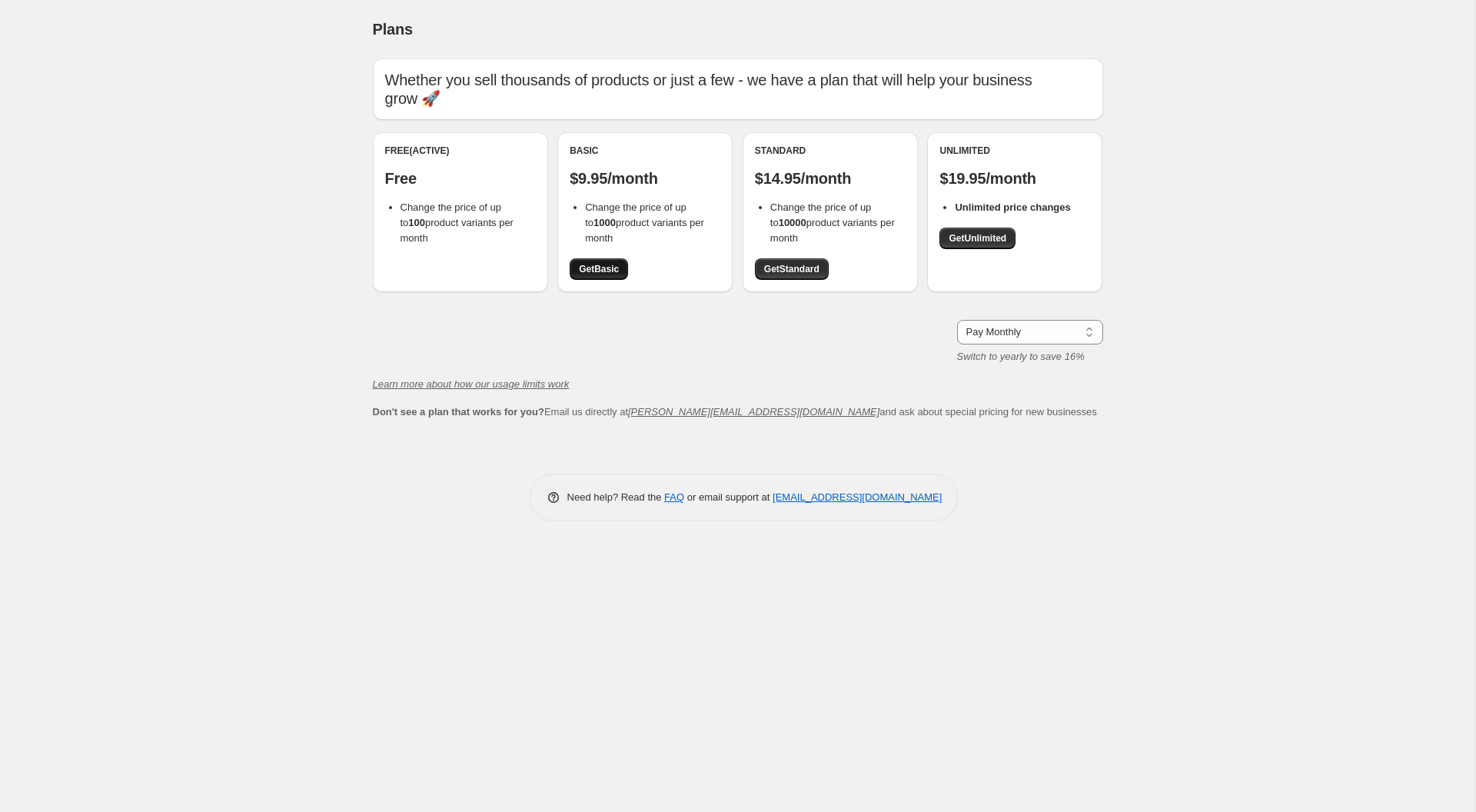
click at [579, 263] on span "Get Basic" at bounding box center [598, 269] width 40 height 13
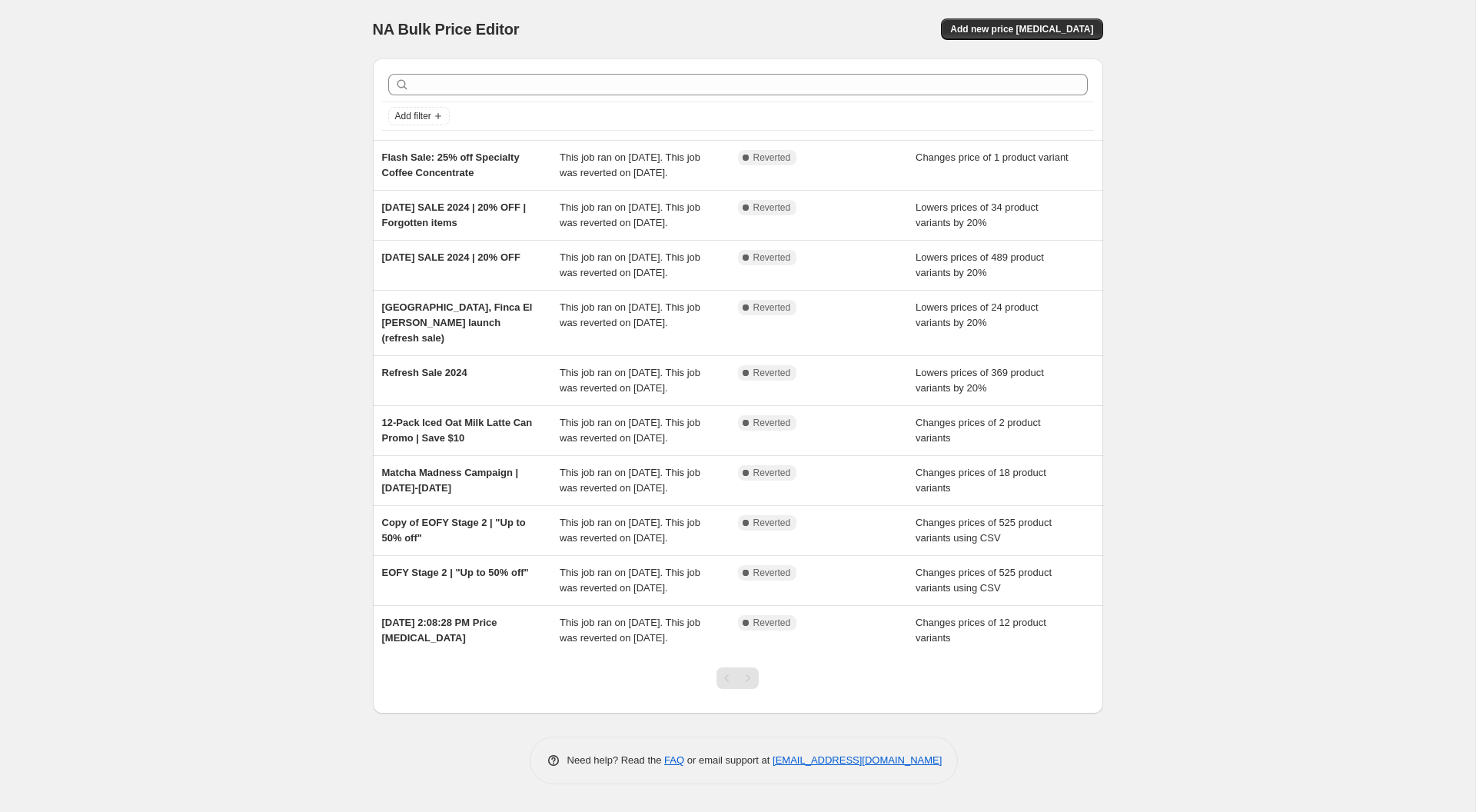
scroll to position [131, 0]
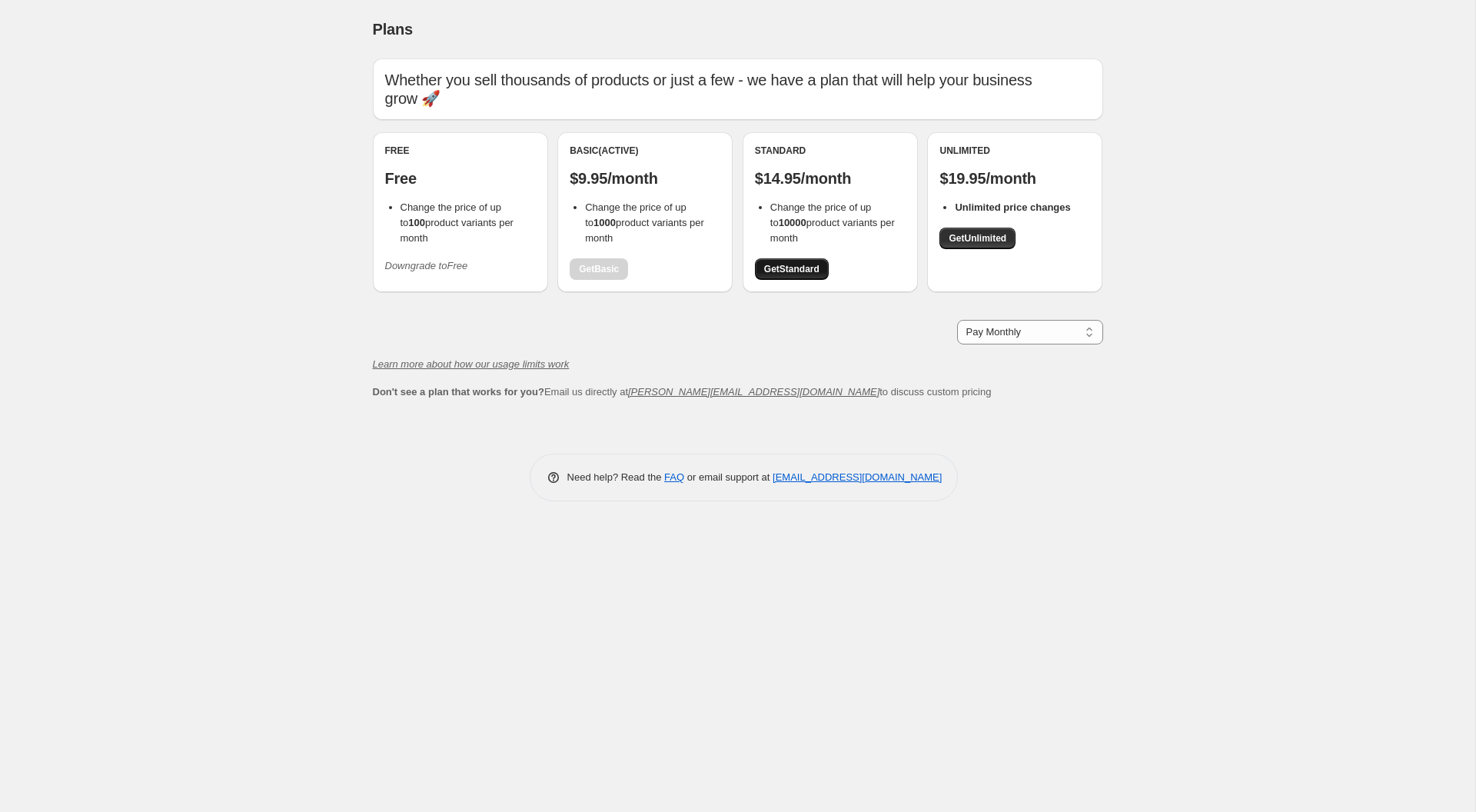
click at [775, 258] on link "Get Standard" at bounding box center [792, 269] width 74 height 21
